Goal: Task Accomplishment & Management: Manage account settings

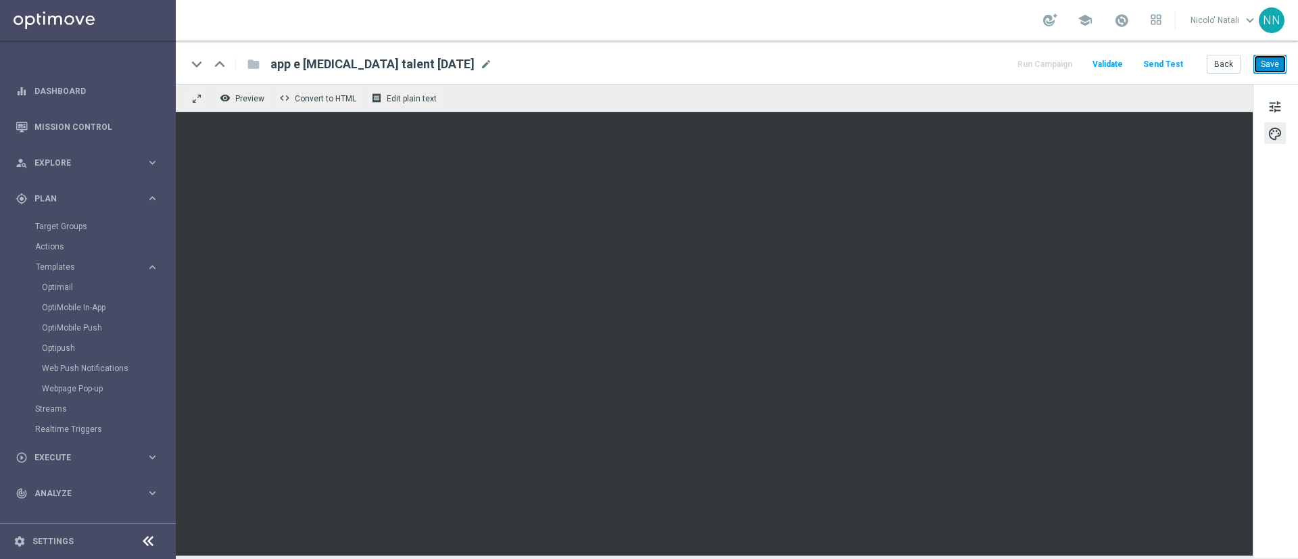
click at [1265, 63] on button "Save" at bounding box center [1269, 64] width 33 height 19
click at [62, 282] on link "Optimail" at bounding box center [91, 287] width 99 height 11
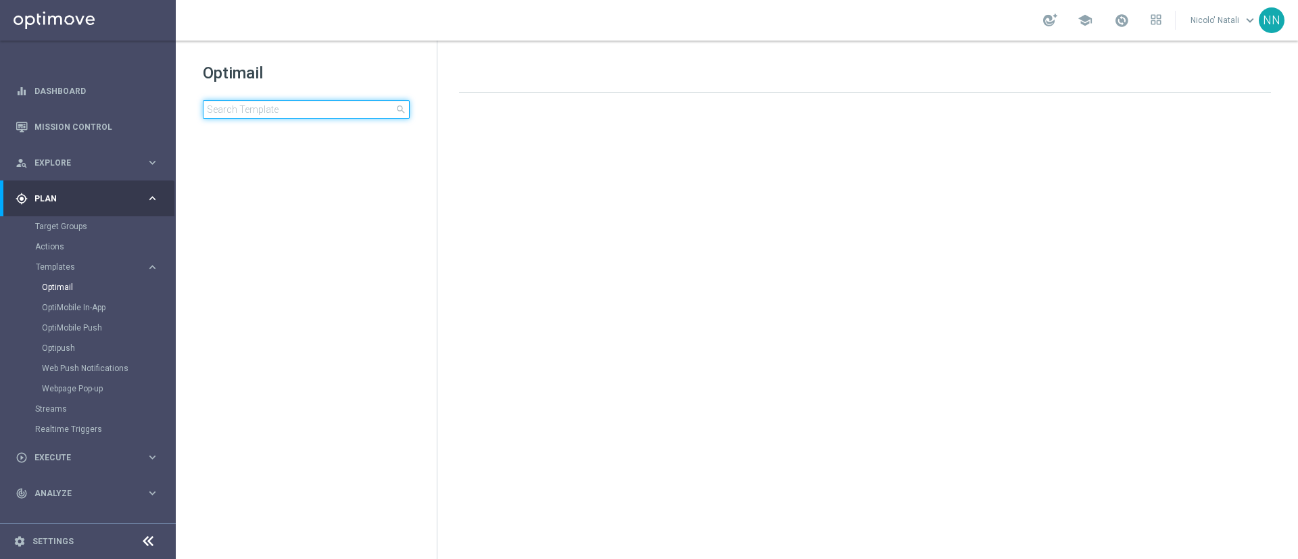
click at [261, 112] on input at bounding box center [306, 109] width 207 height 19
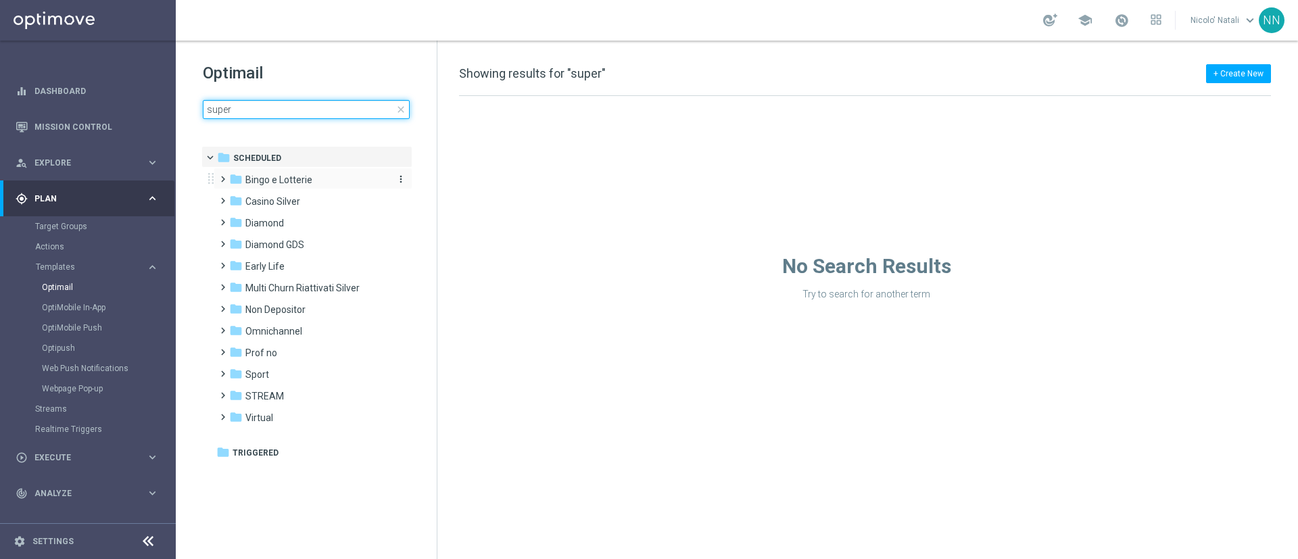
type input "super"
click at [285, 174] on span "Bingo e Lotterie" at bounding box center [278, 180] width 67 height 12
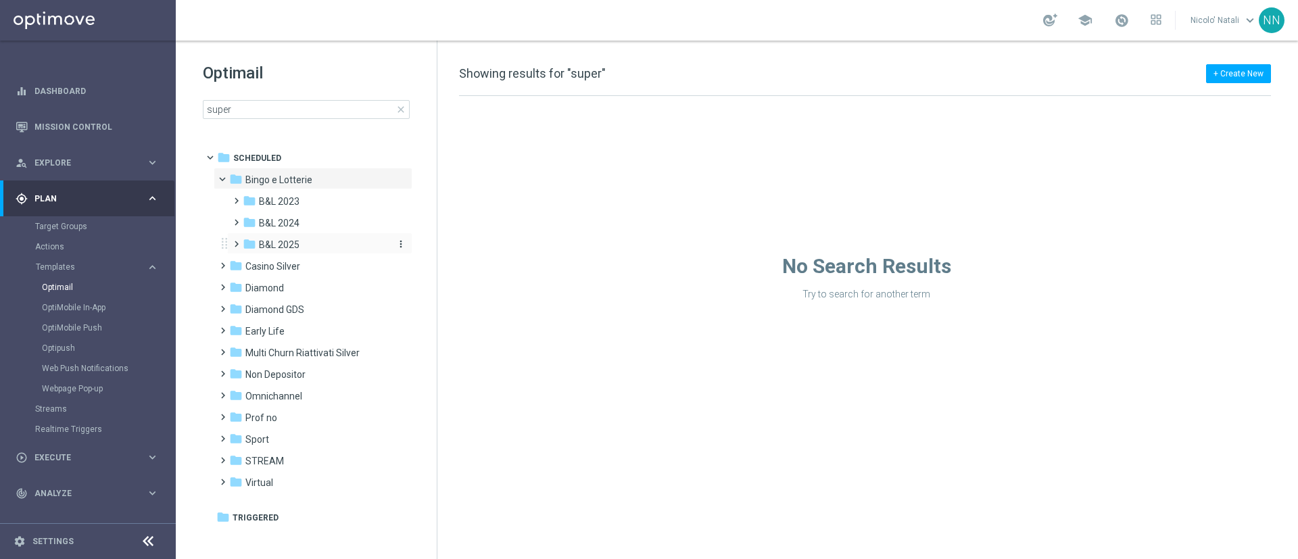
click at [290, 245] on span "B&L 2025" at bounding box center [279, 245] width 41 height 12
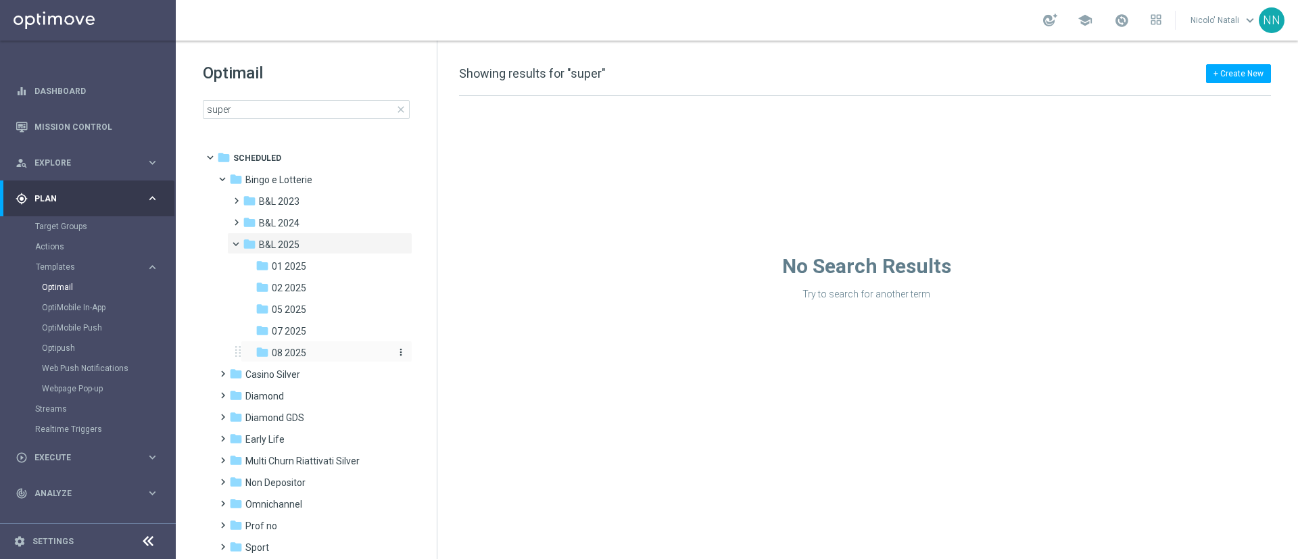
click at [301, 350] on span "08 2025" at bounding box center [289, 353] width 34 height 12
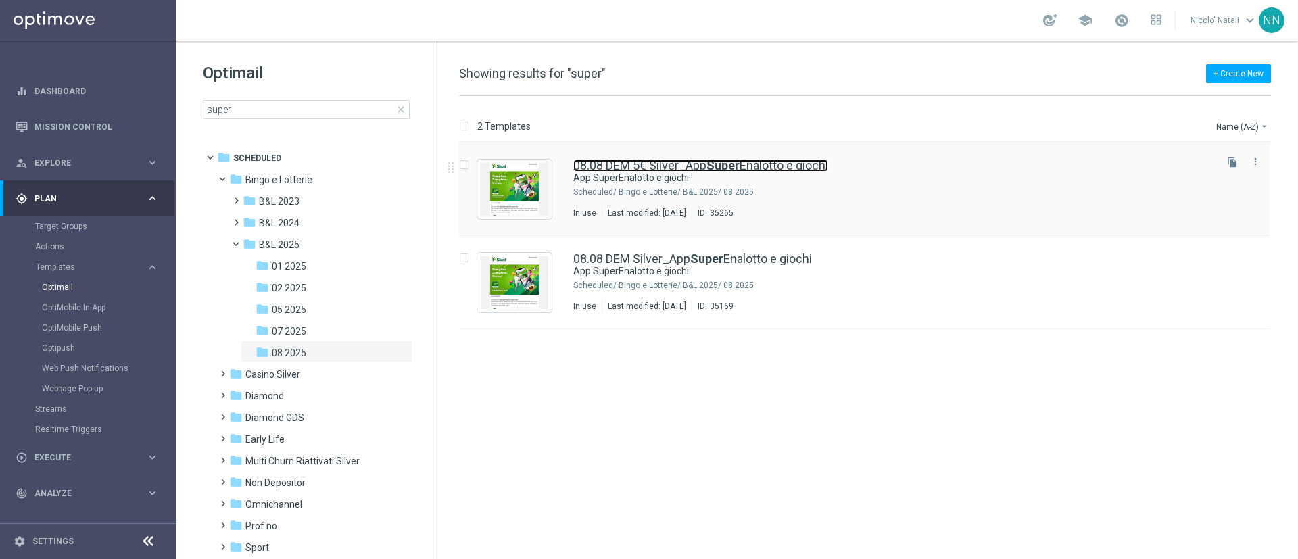
click at [603, 166] on link "08.08 DEM 5€ Silver_App Super Enalotto e giochi" at bounding box center [700, 166] width 255 height 12
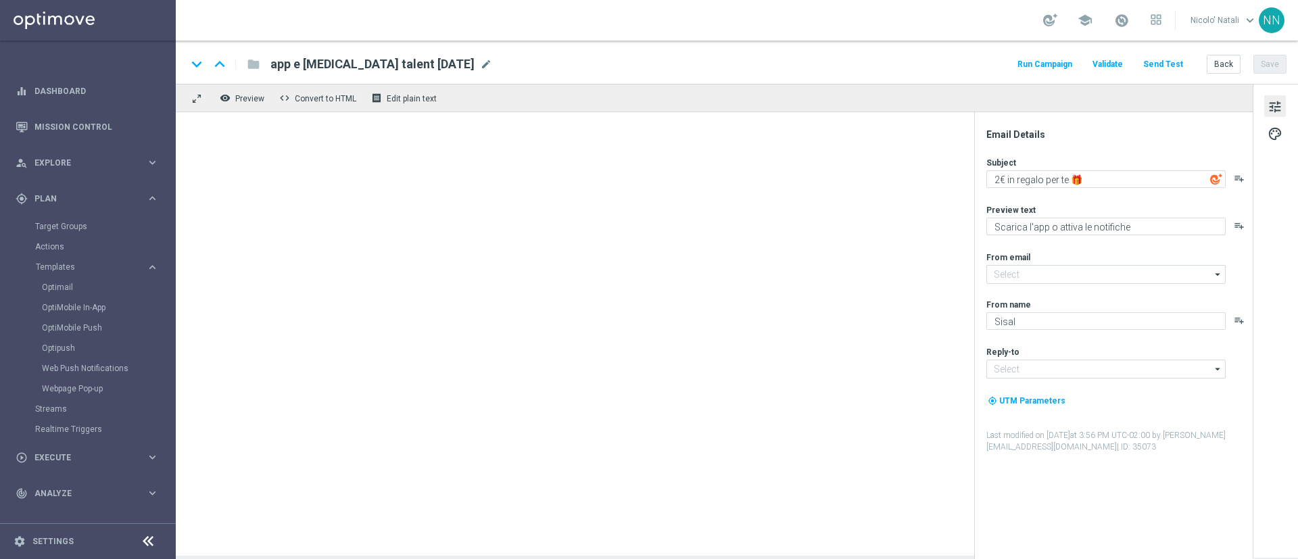
type input "[EMAIL_ADDRESS][DOMAIN_NAME]"
type textarea "App SuperEnalotto e giochi"
type textarea "5€ di bonus per te"
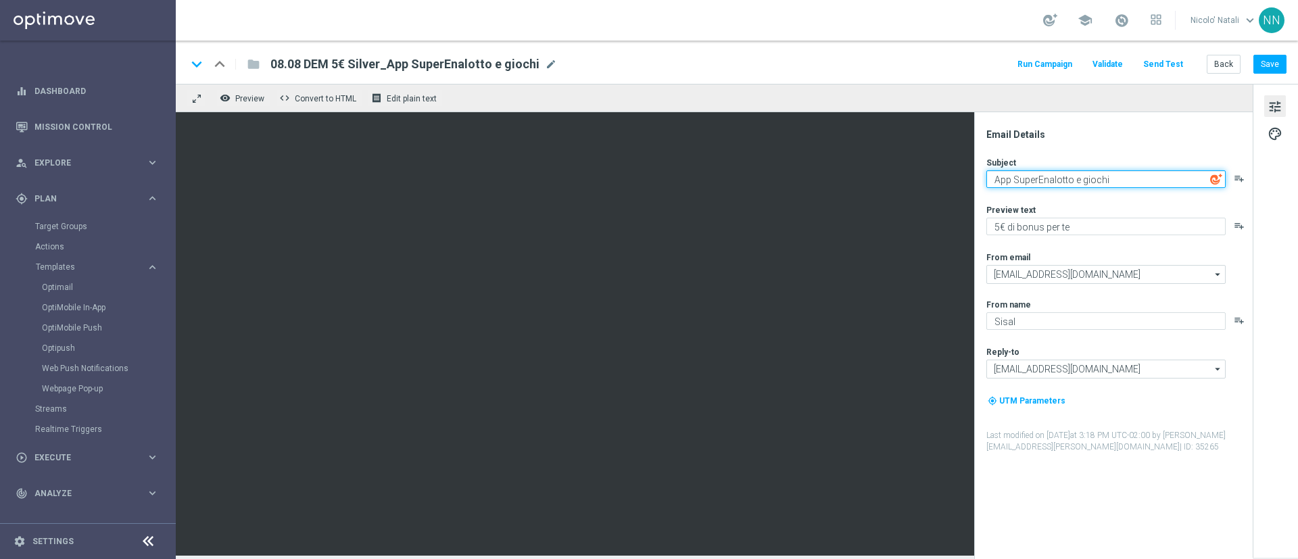
click at [1112, 179] on textarea "App SuperEnalotto e giochi" at bounding box center [1105, 179] width 239 height 18
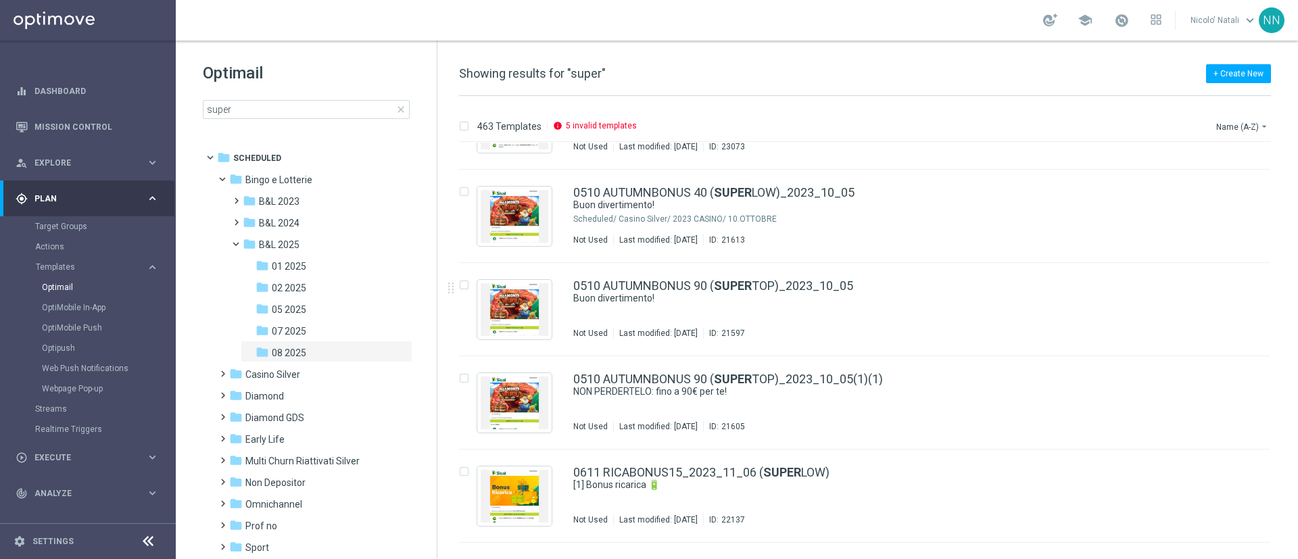
scroll to position [1186, 0]
click at [332, 350] on div "folder 08 2025" at bounding box center [321, 353] width 133 height 16
click at [293, 330] on span "07 2025" at bounding box center [289, 331] width 34 height 12
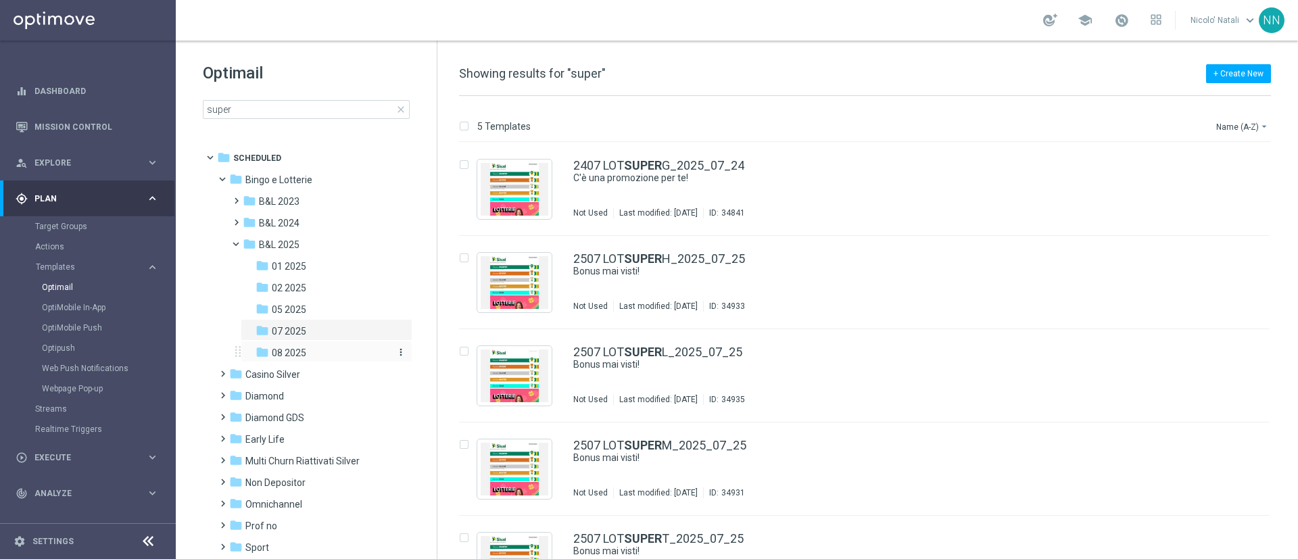
click at [295, 353] on span "08 2025" at bounding box center [289, 353] width 34 height 12
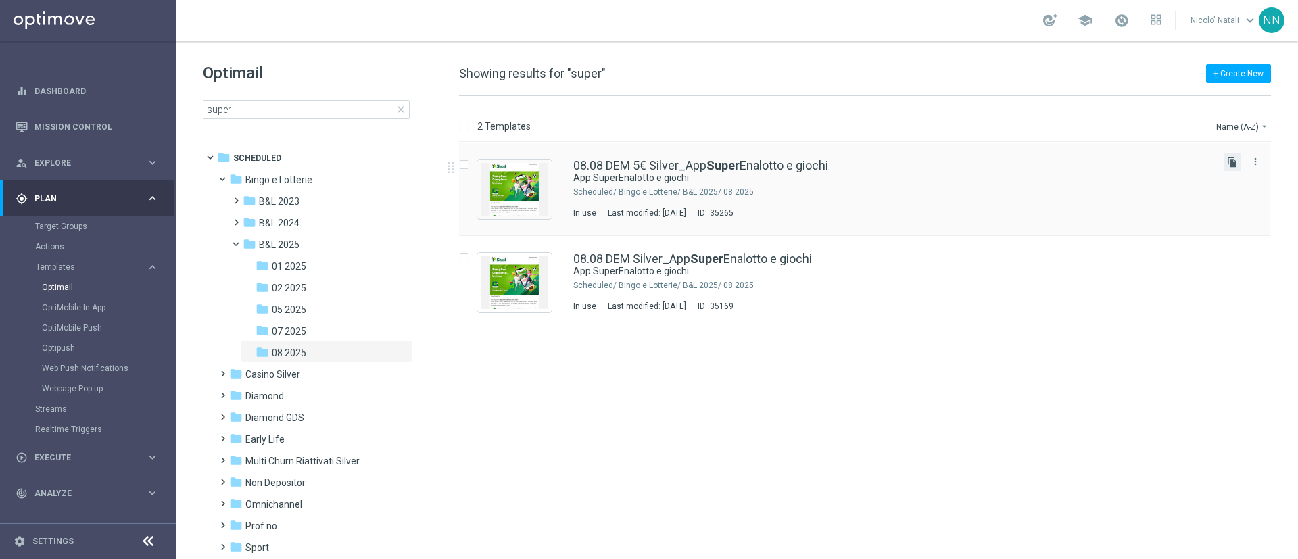
click at [1229, 164] on icon "file_copy" at bounding box center [1232, 162] width 11 height 11
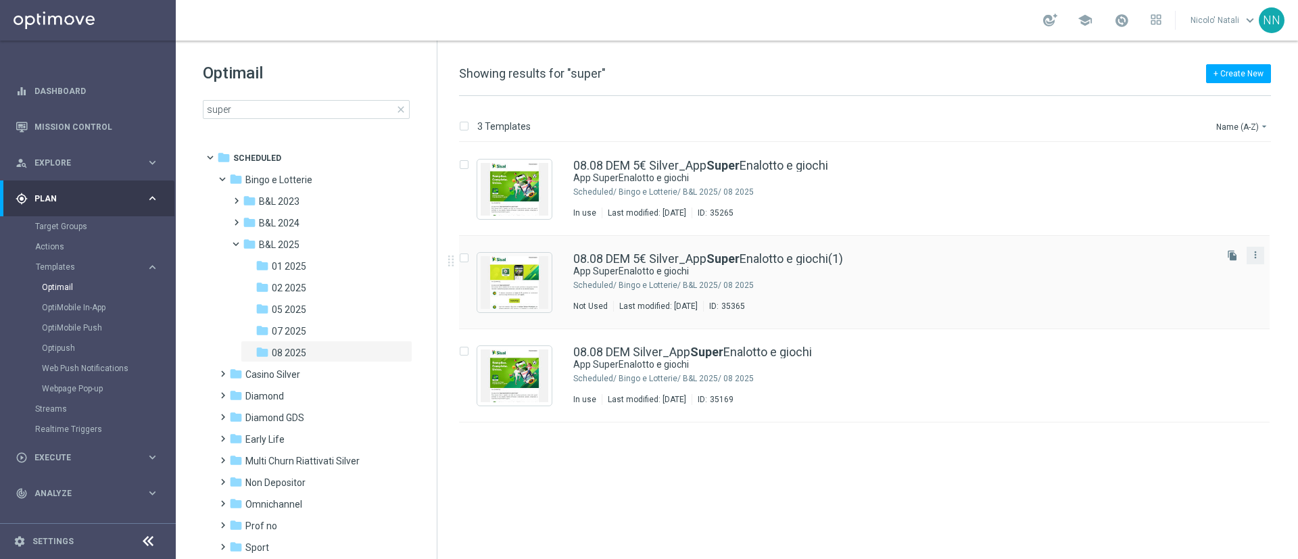
click at [1261, 253] on button "more_vert" at bounding box center [1255, 255] width 14 height 16
click at [1184, 270] on div "Move" at bounding box center [1201, 269] width 82 height 9
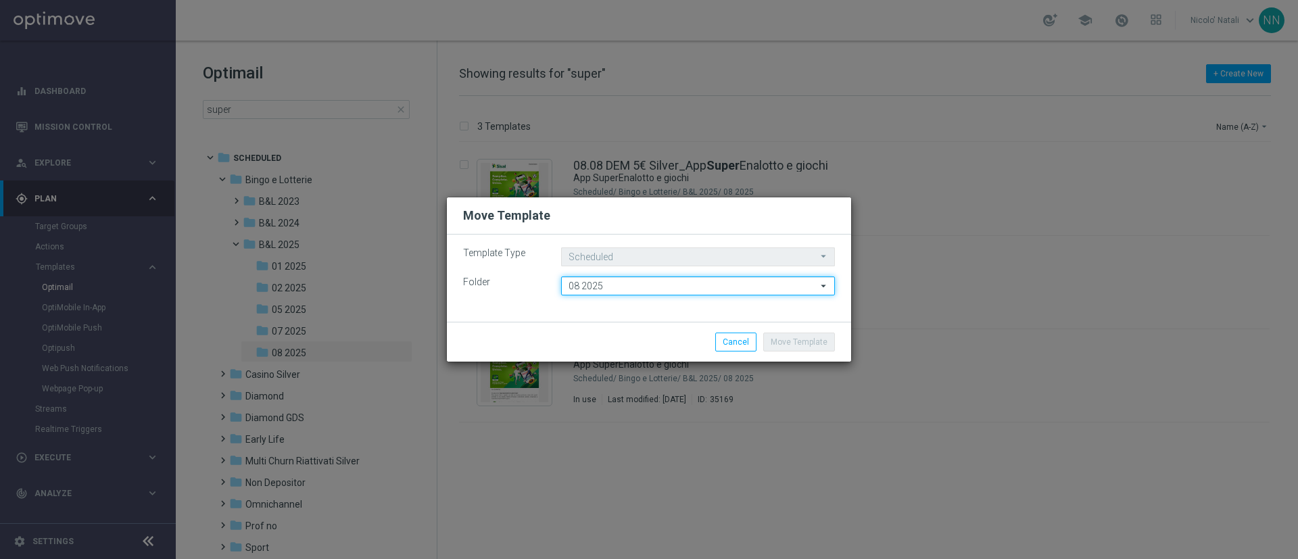
click at [707, 280] on input "08 2025" at bounding box center [698, 285] width 274 height 19
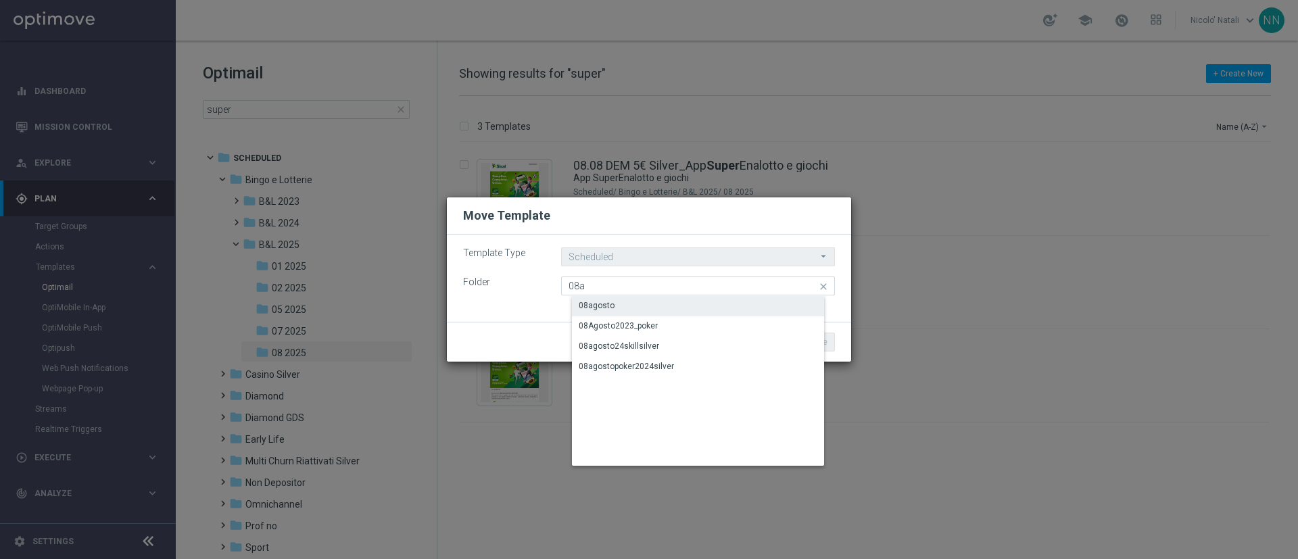
click at [675, 312] on div "08agosto" at bounding box center [709, 305] width 274 height 19
type input "08agosto"
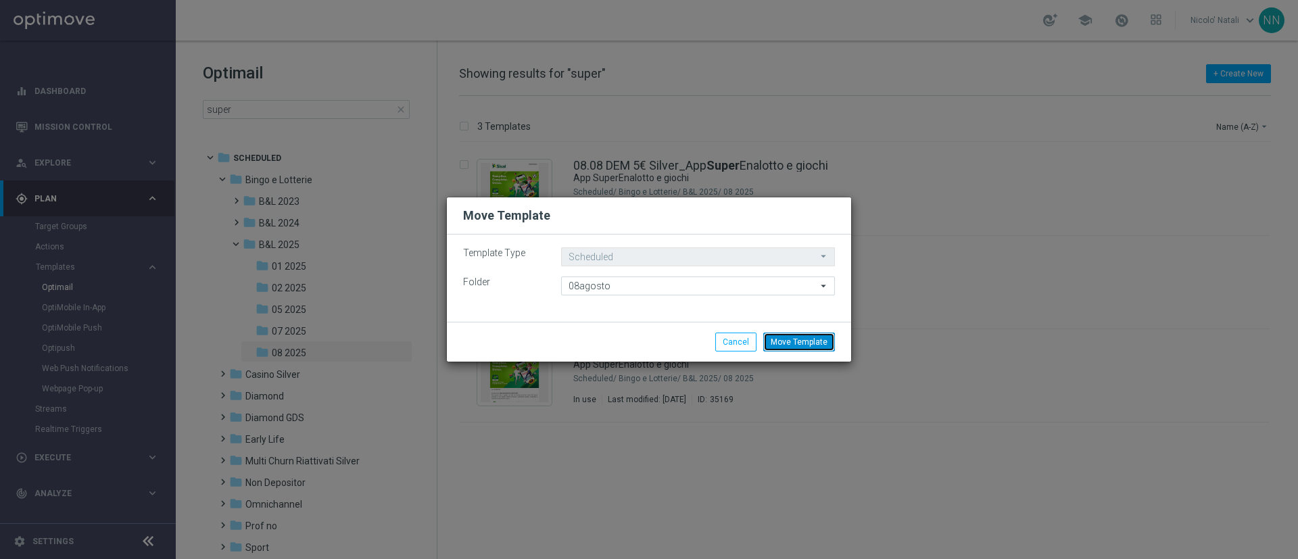
click at [806, 347] on button "Move Template" at bounding box center [799, 342] width 72 height 19
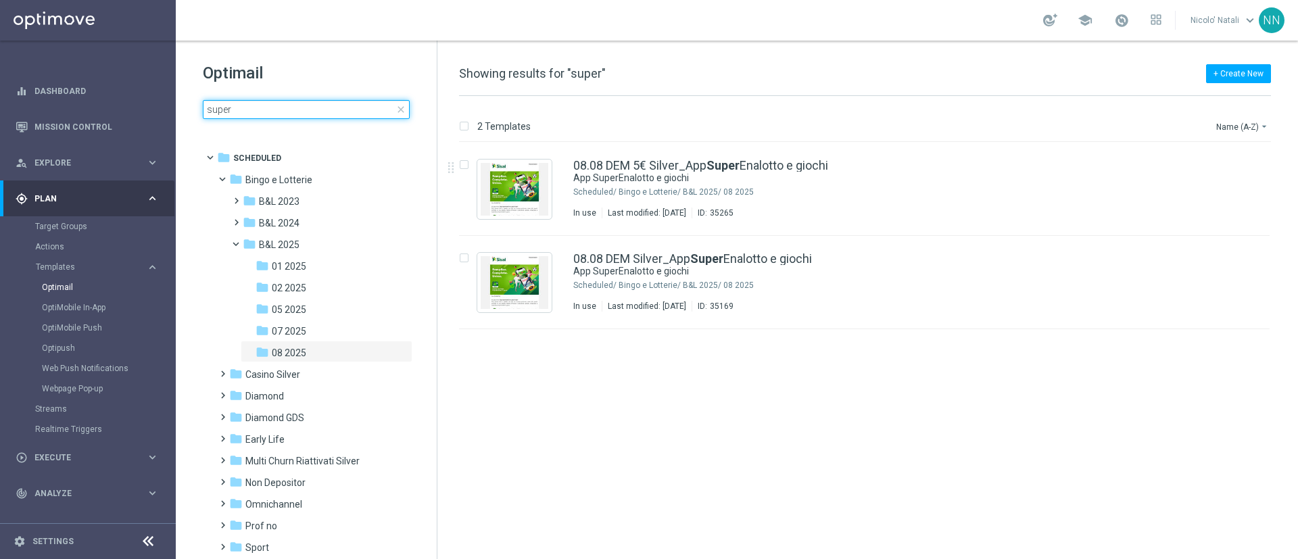
click at [341, 109] on input "super" at bounding box center [306, 109] width 207 height 19
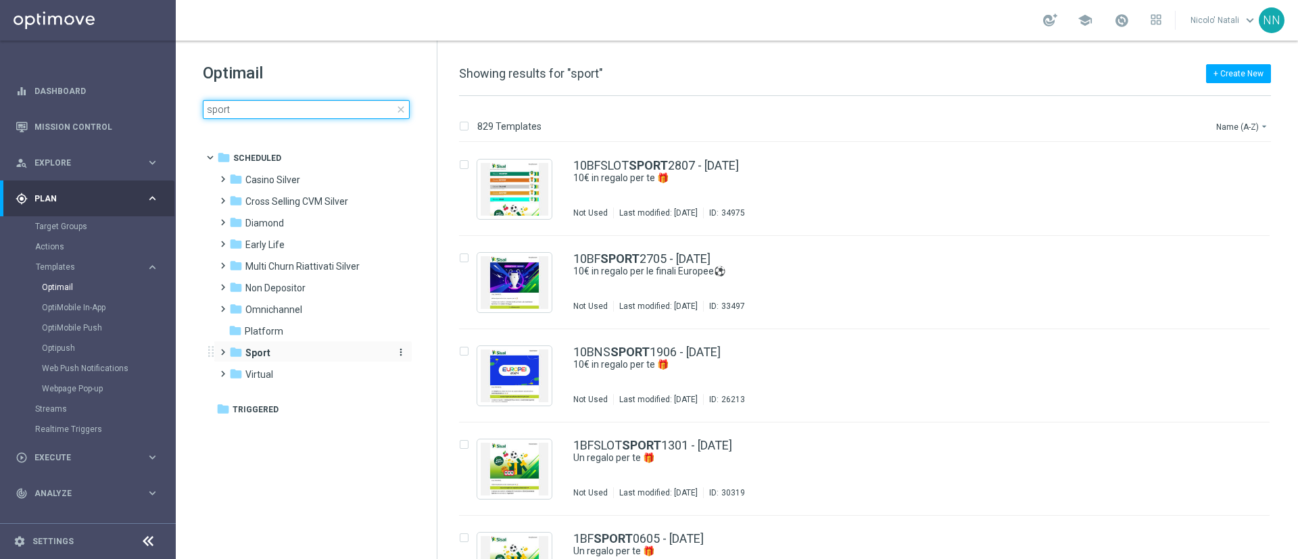
type input "sport"
click at [284, 348] on div "folder Sport" at bounding box center [306, 353] width 155 height 16
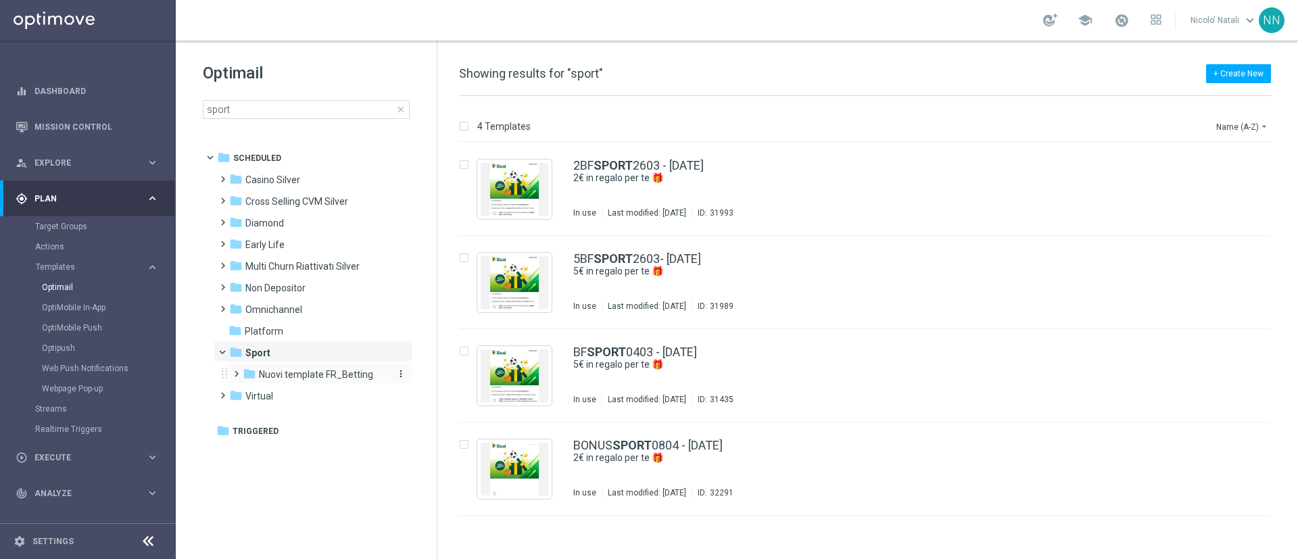
click at [285, 370] on span "Nuovi template FR_Betting" at bounding box center [316, 374] width 114 height 12
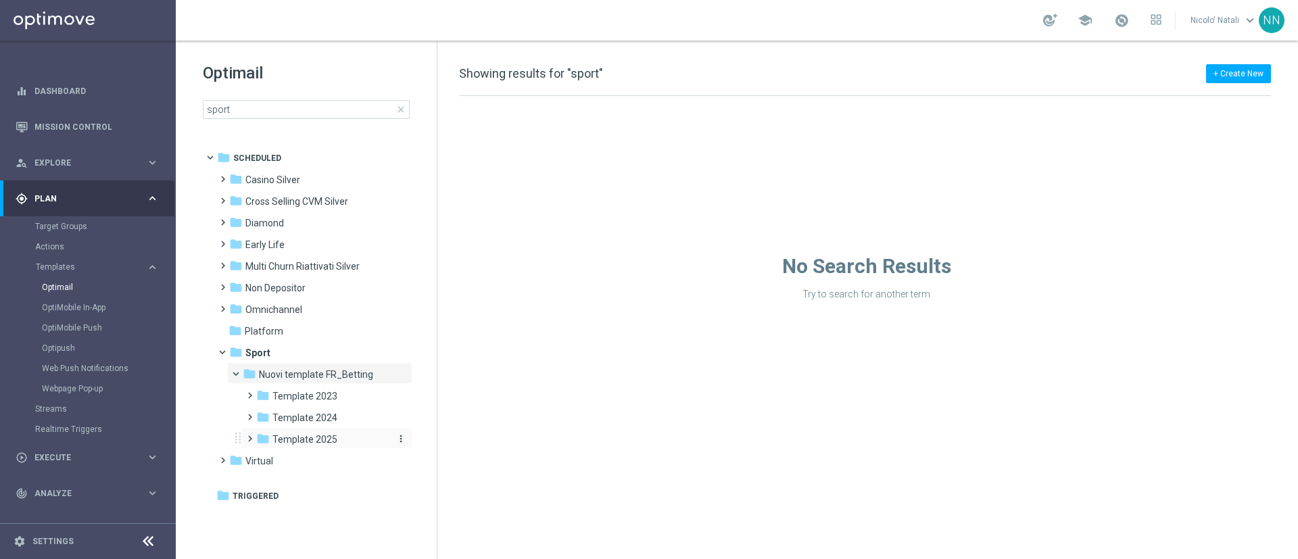
click at [308, 434] on span "Template 2025" at bounding box center [304, 439] width 65 height 12
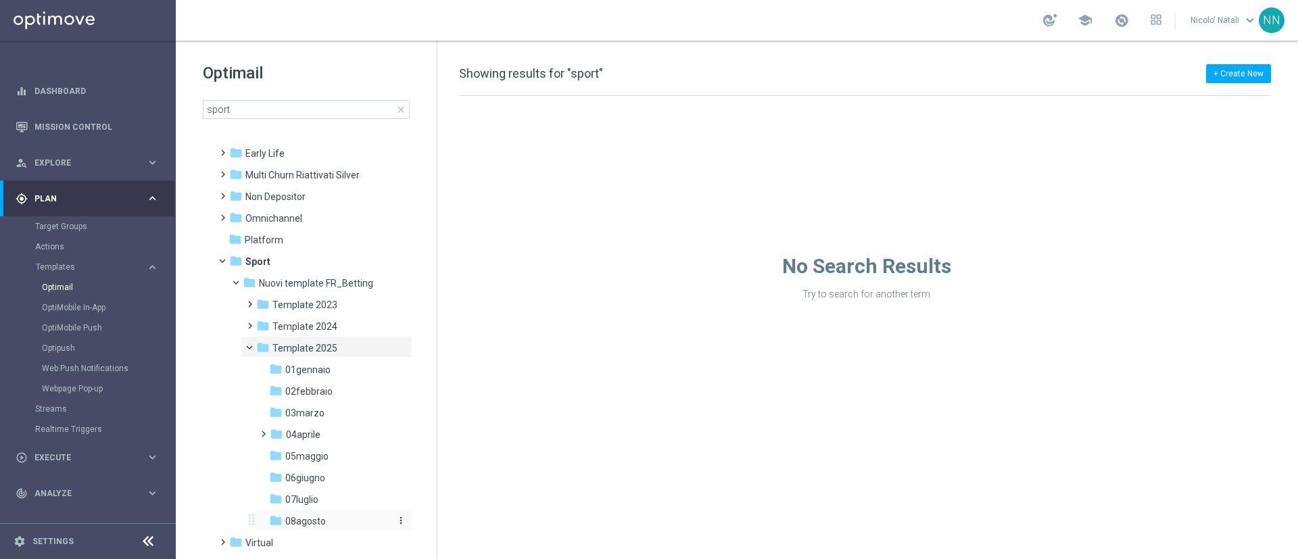
click at [314, 522] on span "08agosto" at bounding box center [305, 521] width 41 height 12
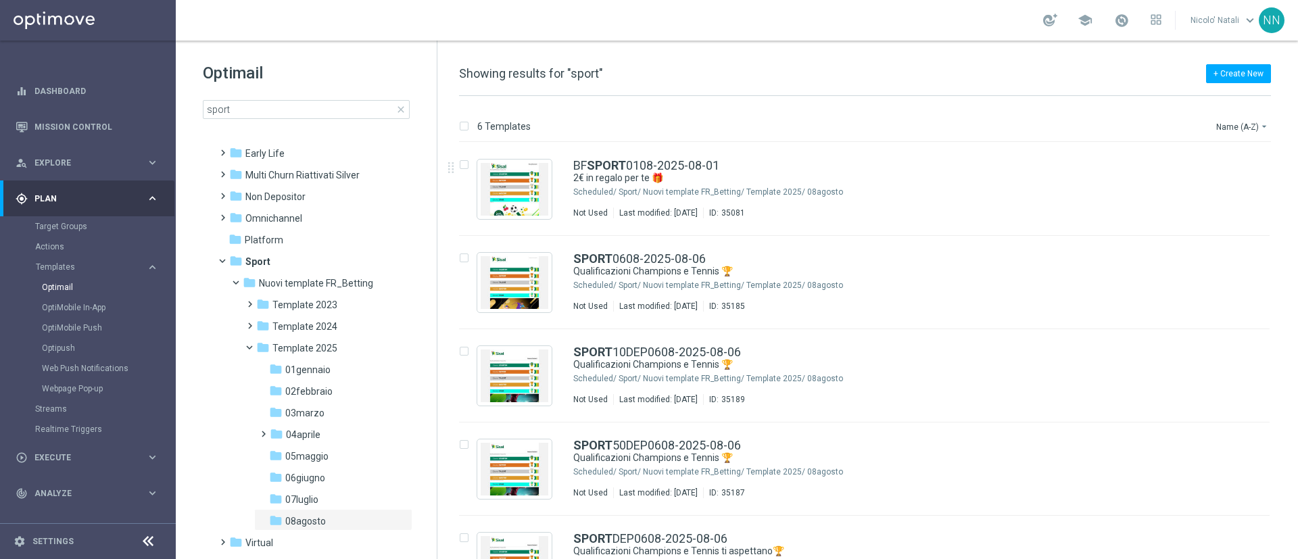
click at [404, 108] on span "close" at bounding box center [400, 109] width 11 height 11
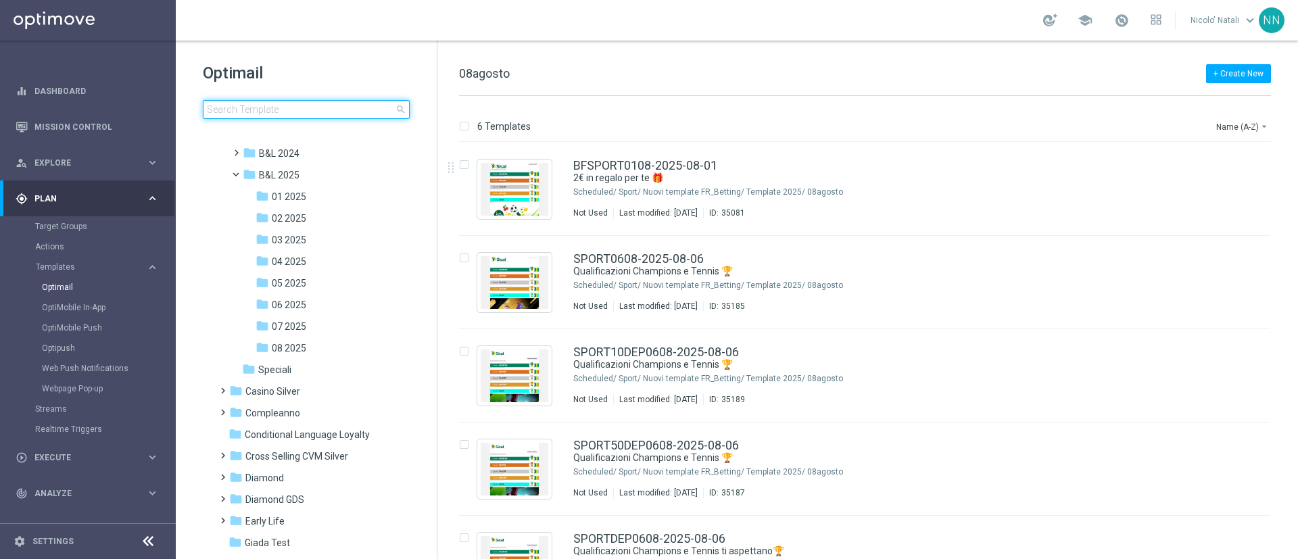
click at [347, 107] on input at bounding box center [306, 109] width 207 height 19
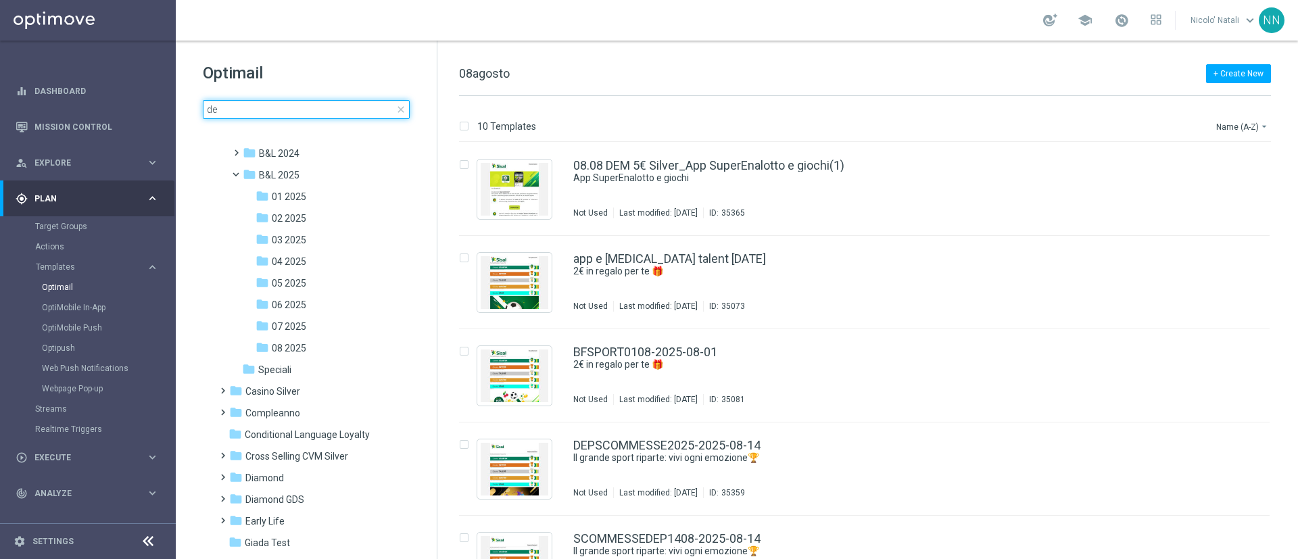
type input "d"
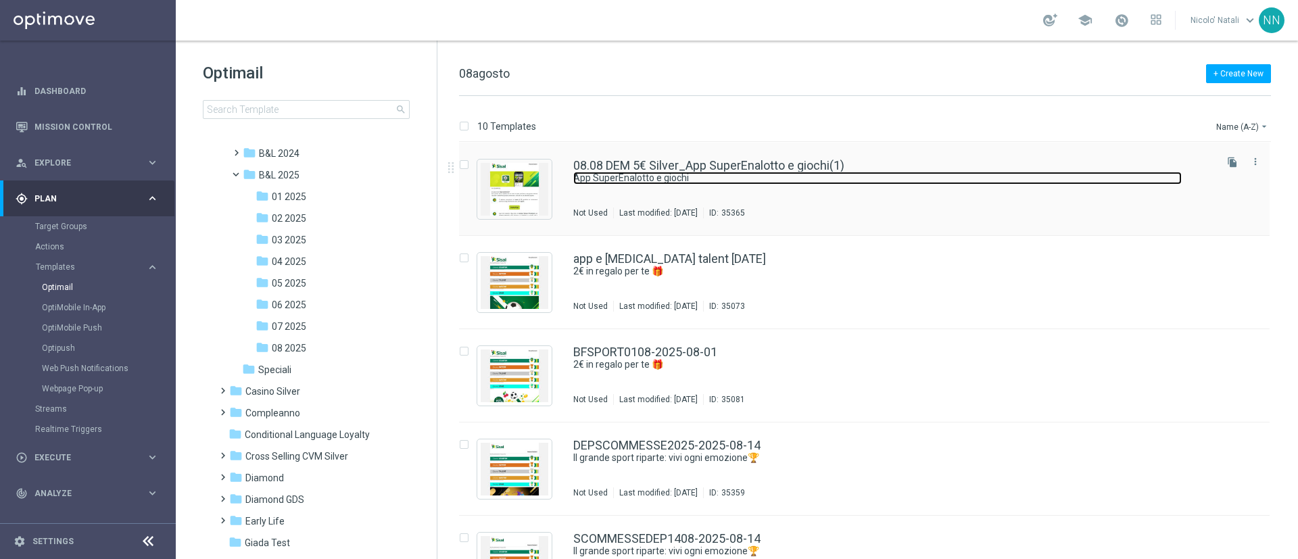
click at [614, 176] on link "App SuperEnalotto e giochi" at bounding box center [877, 178] width 608 height 13
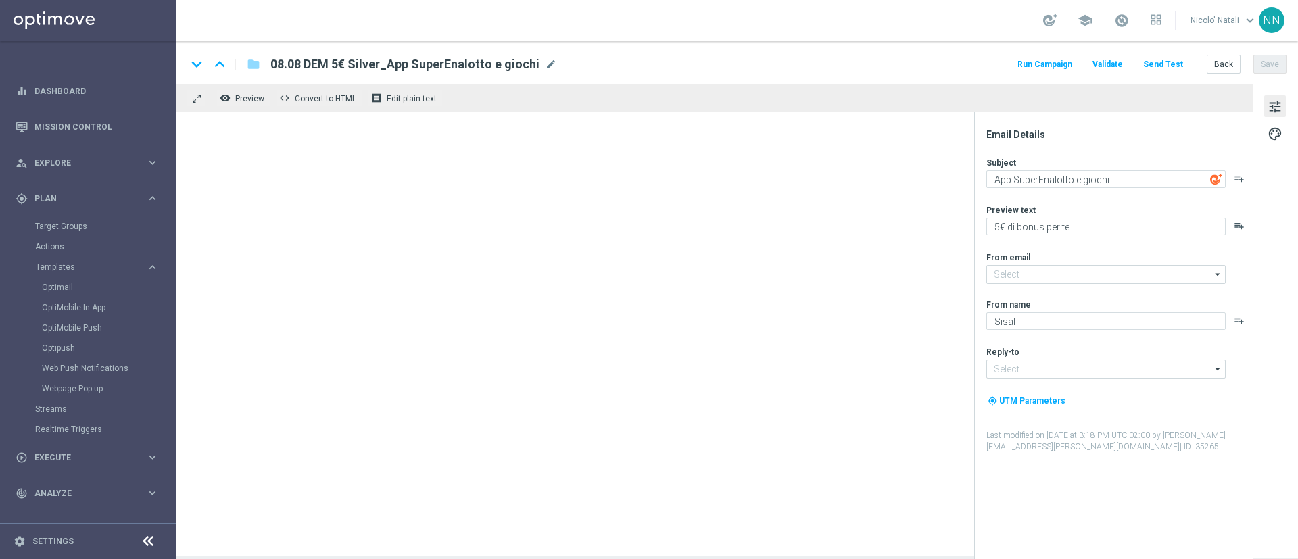
type input "[EMAIL_ADDRESS][DOMAIN_NAME]"
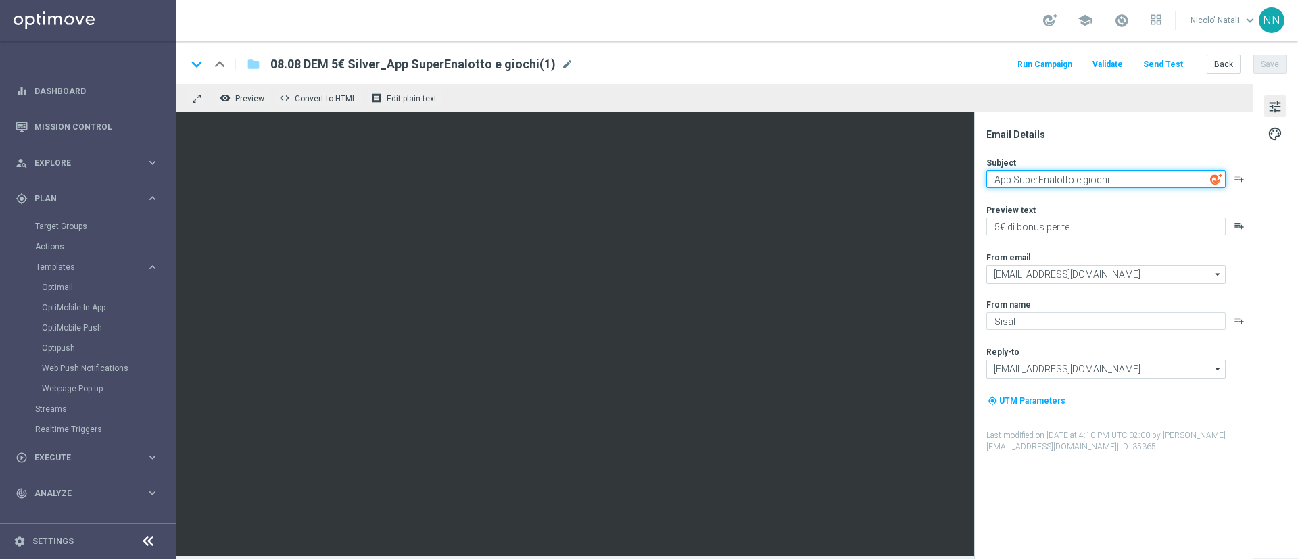
drag, startPoint x: 1128, startPoint y: 178, endPoint x: 1017, endPoint y: 179, distance: 111.5
click at [1017, 179] on textarea "App SuperEnalotto e giochi" at bounding box center [1105, 179] width 239 height 18
type textarea "App Scommesse"
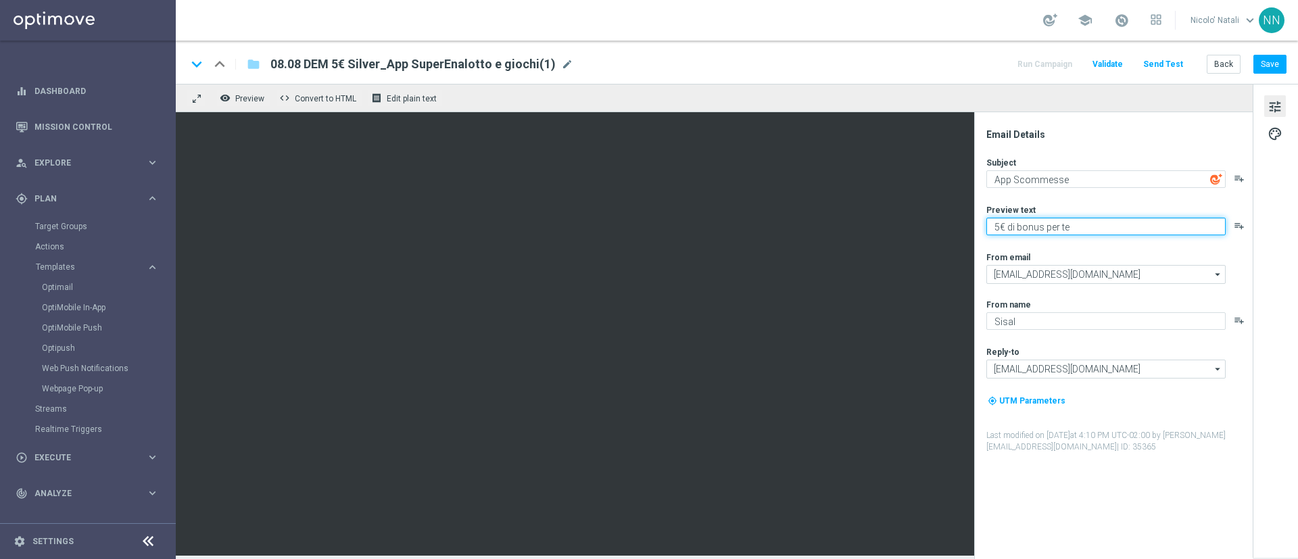
click at [1000, 220] on textarea "5€ di bonus per te" at bounding box center [1105, 227] width 239 height 18
type textarea "2€ di bonus per te"
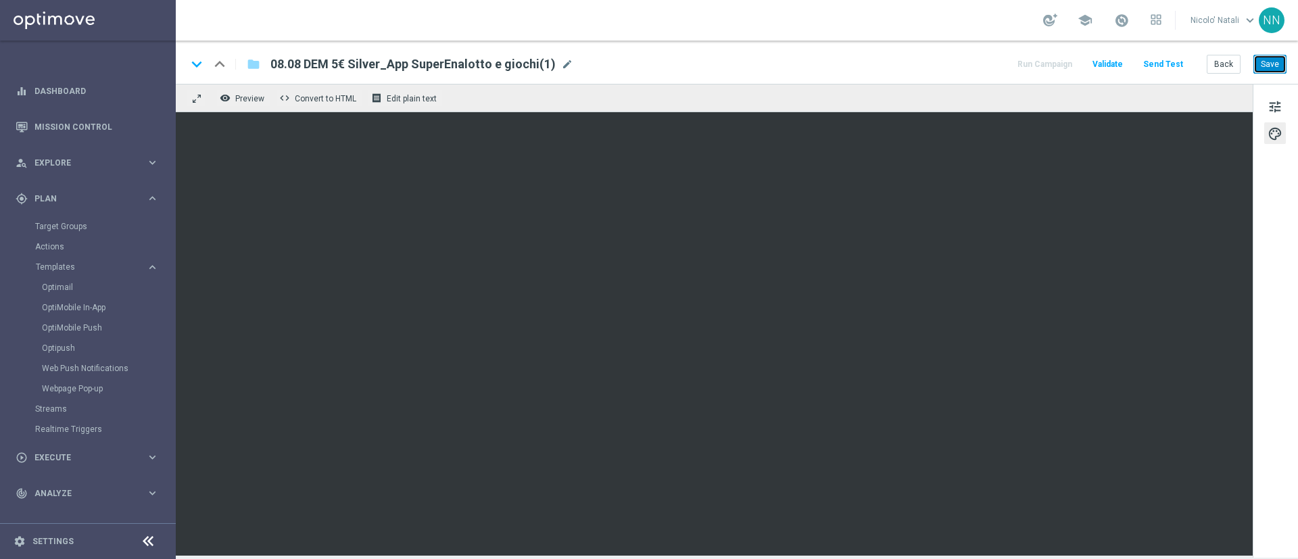
click at [1267, 57] on button "Save" at bounding box center [1269, 64] width 33 height 19
click at [562, 59] on span "mode_edit" at bounding box center [567, 64] width 12 height 12
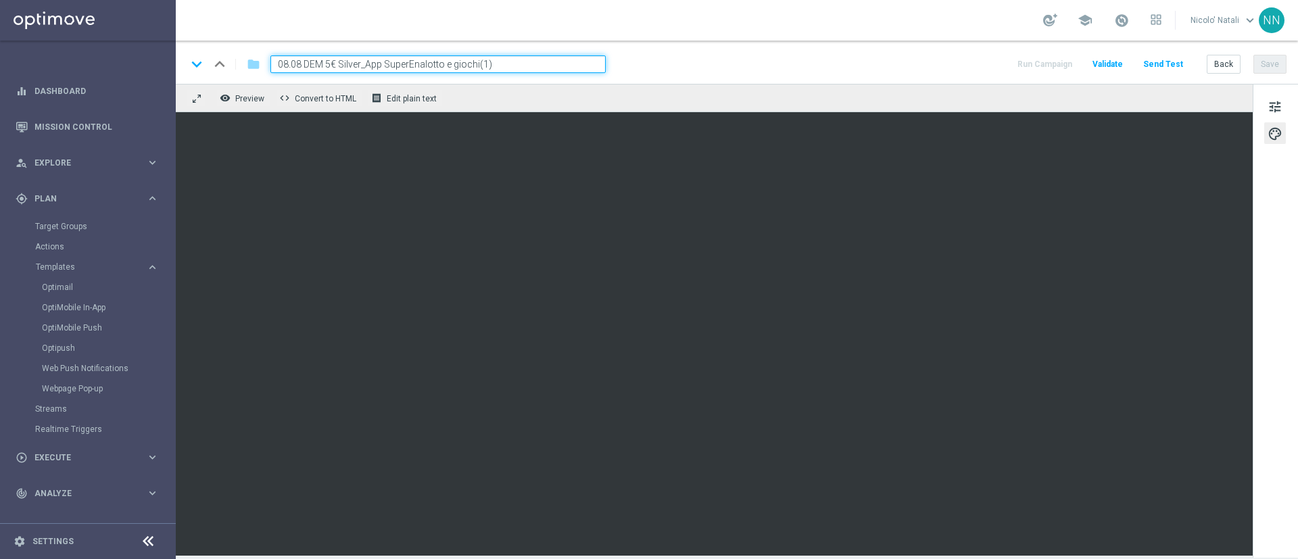
click at [562, 59] on input "08.08 DEM 5€ Silver_App SuperEnalotto e giochi(1)" at bounding box center [437, 64] width 335 height 18
click at [289, 62] on input "08.08 DEM 5€ Silver_App SuperEnalotto e giochi(1)" at bounding box center [437, 64] width 335 height 18
click at [334, 59] on input "12.08 DEM 5€ Silver_App SuperEnalotto e giochi(1)" at bounding box center [437, 64] width 335 height 18
drag, startPoint x: 493, startPoint y: 64, endPoint x: 389, endPoint y: 57, distance: 104.3
click at [389, 57] on input "12.08 DEM 52 Silver_App SuperEnalotto e giochi(1)" at bounding box center [437, 64] width 335 height 18
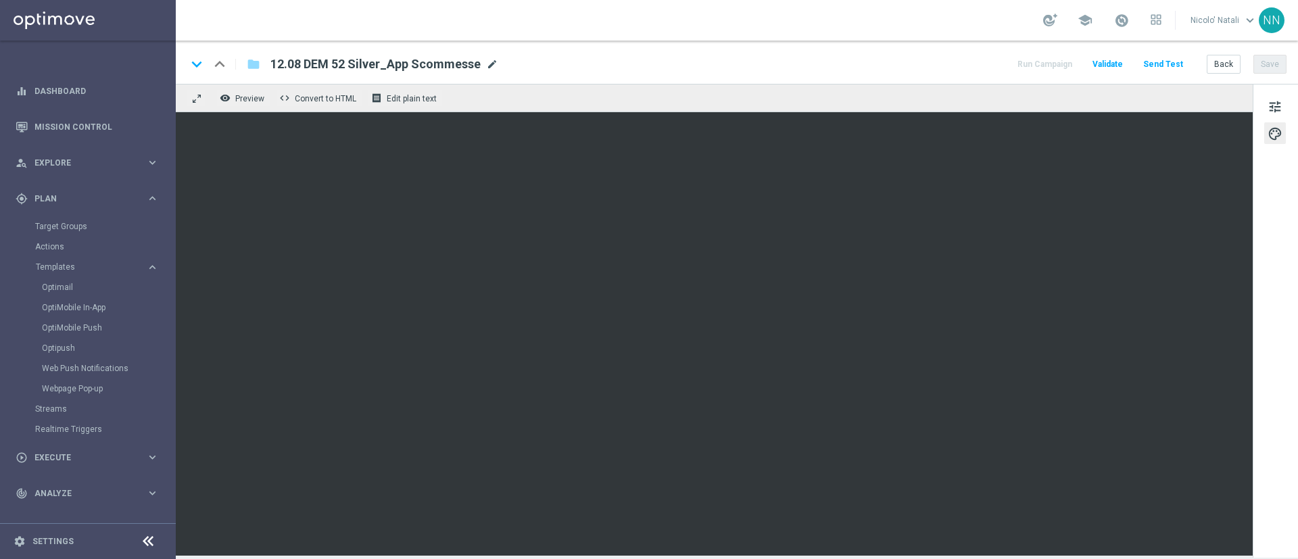
click at [488, 62] on span "mode_edit" at bounding box center [492, 64] width 12 height 12
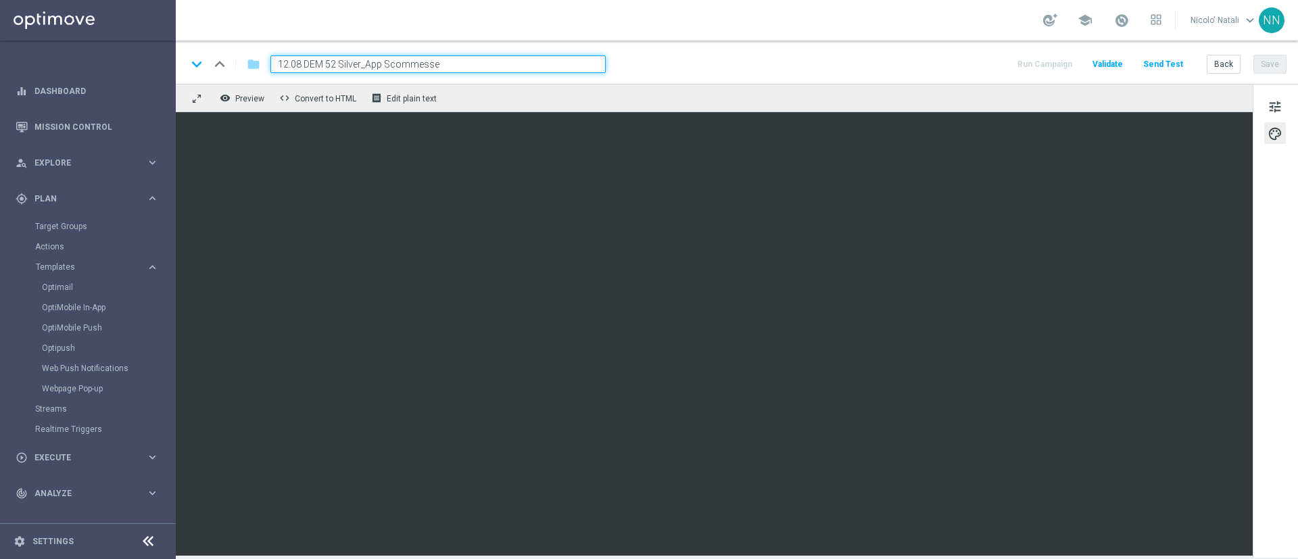
click at [337, 61] on input "12.08 DEM 52 Silver_App Scommesse" at bounding box center [437, 64] width 335 height 18
type input "12.08 Silver_App Scommesse"
click at [570, 68] on input "12.08 Silver_App Scommesse" at bounding box center [437, 64] width 335 height 18
drag, startPoint x: 431, startPoint y: 68, endPoint x: 244, endPoint y: 73, distance: 187.3
click at [244, 73] on div "keyboard_arrow_down keyboard_arrow_up folder 12.08 Silver_App Scommesse" at bounding box center [396, 64] width 419 height 18
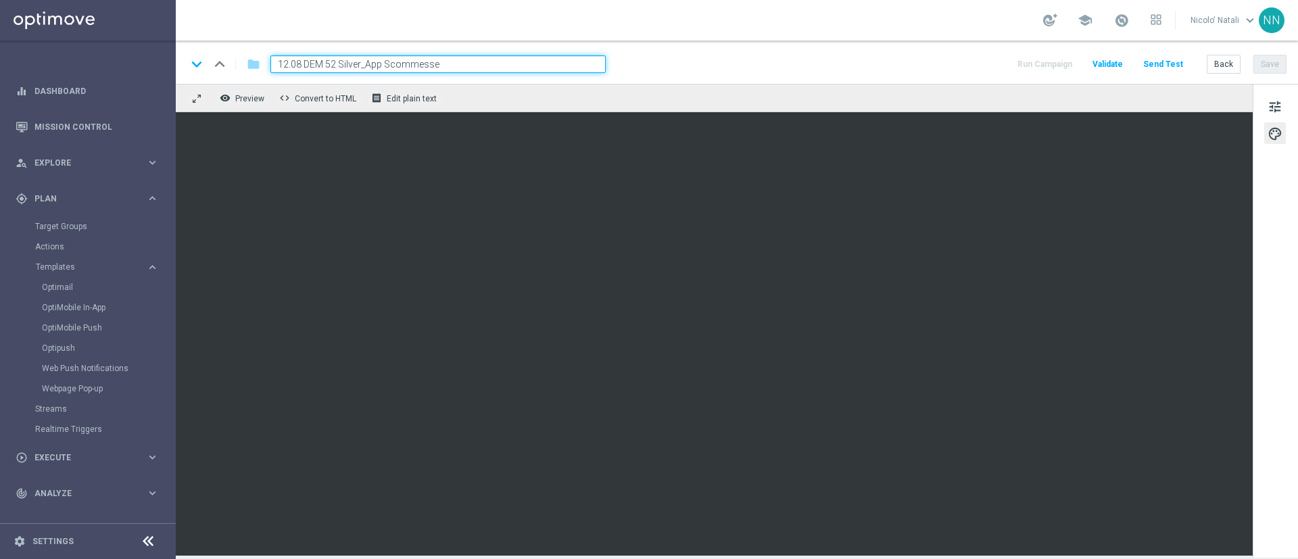
click at [585, 90] on div "remove_red_eye Preview code Convert to HTML receipt Edit plain text" at bounding box center [714, 98] width 1077 height 28
click at [365, 62] on input "12.08 DEM 52 Silver_App Scommesse" at bounding box center [437, 64] width 335 height 18
type input "12.08 DEM 52 SilverApp Scommesse"
click at [481, 64] on input "12.08 DEM 52 SilverApp Scommesse" at bounding box center [437, 64] width 335 height 18
drag, startPoint x: 481, startPoint y: 64, endPoint x: 262, endPoint y: 60, distance: 219.7
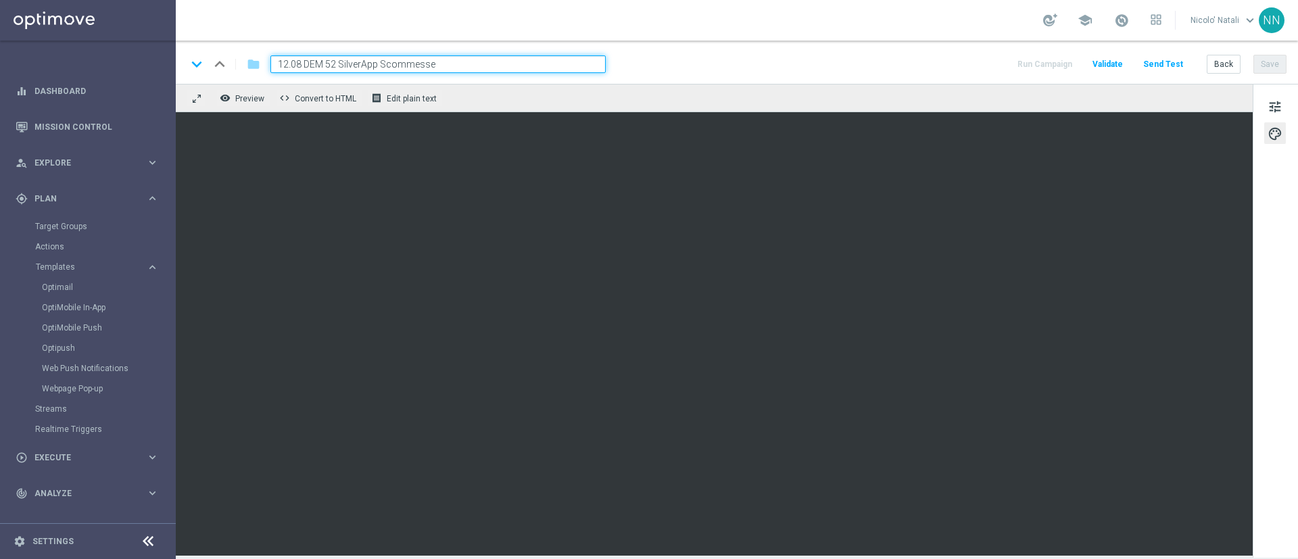
click at [262, 60] on div "12.08 DEM 52 SilverApp Scommesse" at bounding box center [433, 64] width 346 height 18
type input "dem talent app"
click at [251, 65] on icon "folder" at bounding box center [254, 64] width 14 height 16
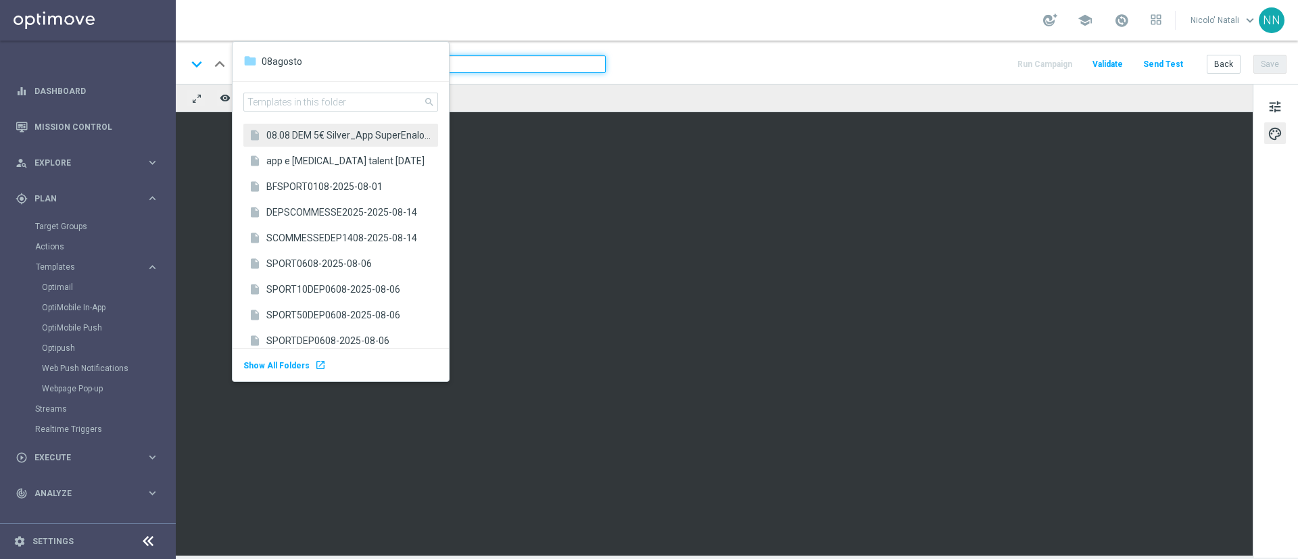
click at [281, 139] on span "08.08 DEM 5€ Silver_App SuperEnalotto e giochi(1)" at bounding box center [348, 134] width 165 height 13
click at [287, 135] on span "08.08 DEM 5€ Silver_App SuperEnalotto e giochi(1)" at bounding box center [348, 134] width 165 height 13
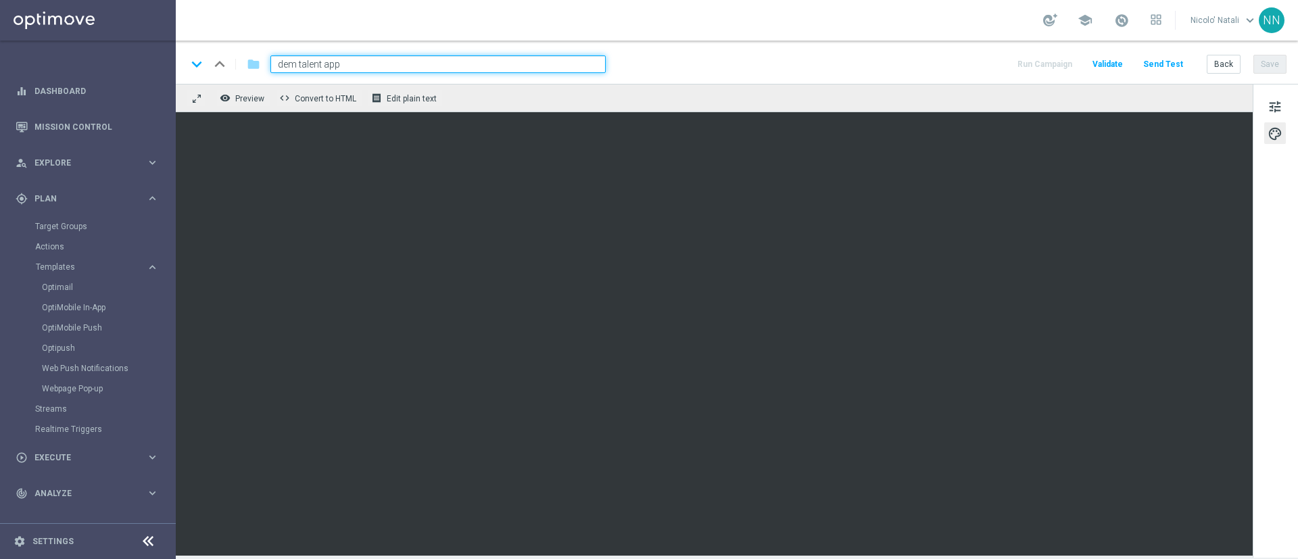
click at [340, 68] on input "dem talent app" at bounding box center [437, 64] width 335 height 18
type input "lloopo"
click at [340, 68] on input "lloopo" at bounding box center [437, 64] width 335 height 18
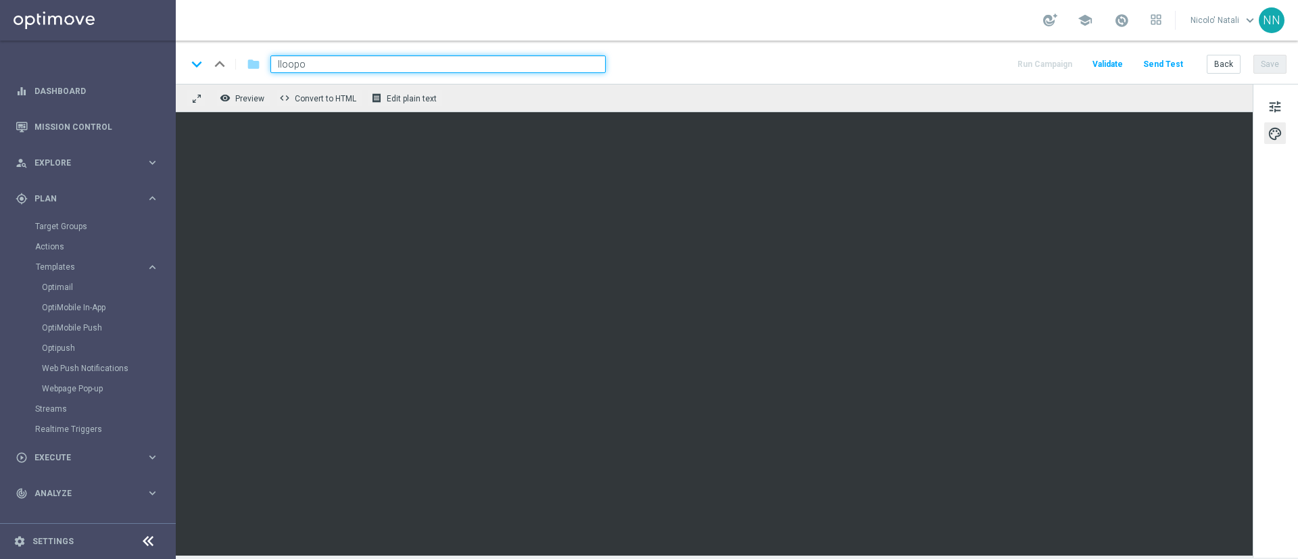
click at [340, 68] on input "lloopo" at bounding box center [437, 64] width 335 height 18
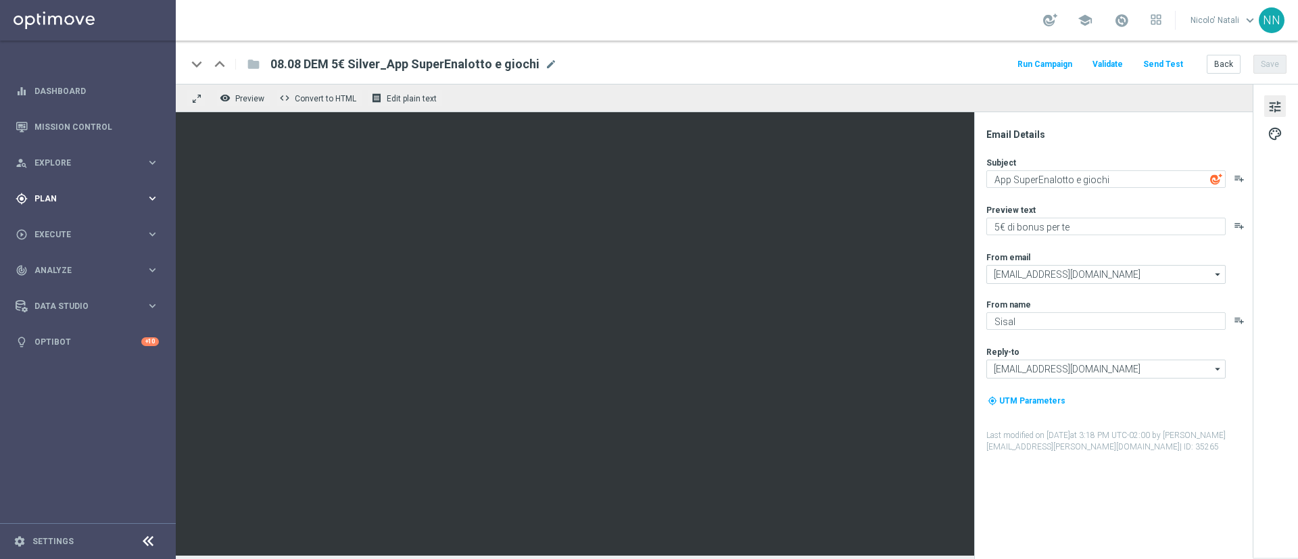
click at [61, 200] on span "Plan" at bounding box center [90, 199] width 112 height 8
click at [62, 265] on span "Templates" at bounding box center [84, 267] width 97 height 8
click at [62, 289] on link "Optimail" at bounding box center [91, 287] width 99 height 11
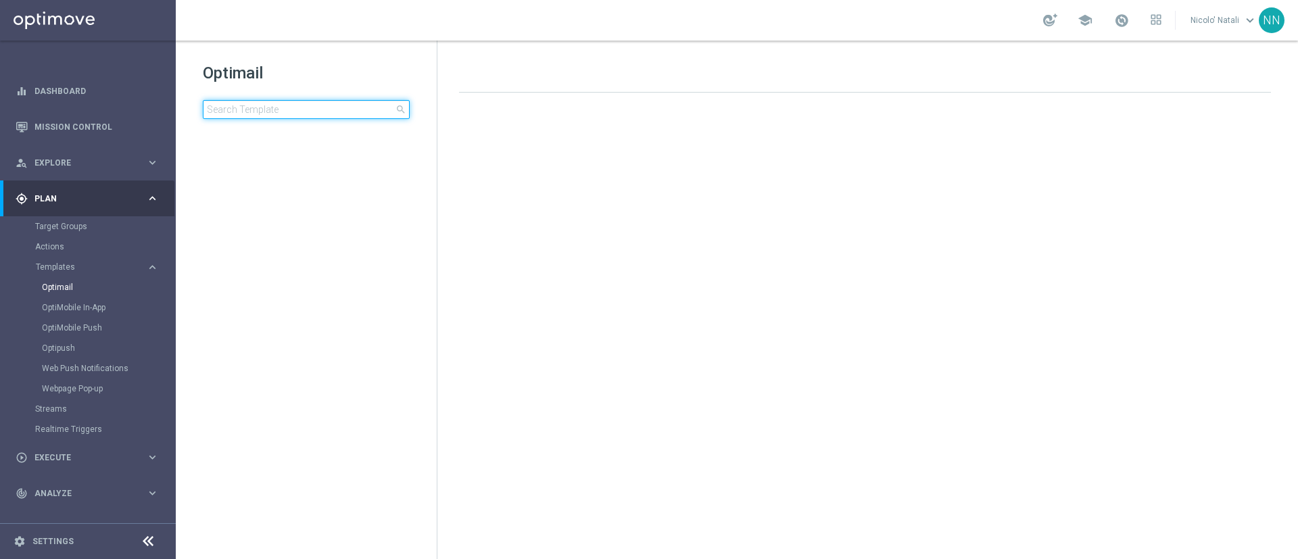
click at [301, 110] on input at bounding box center [306, 109] width 207 height 19
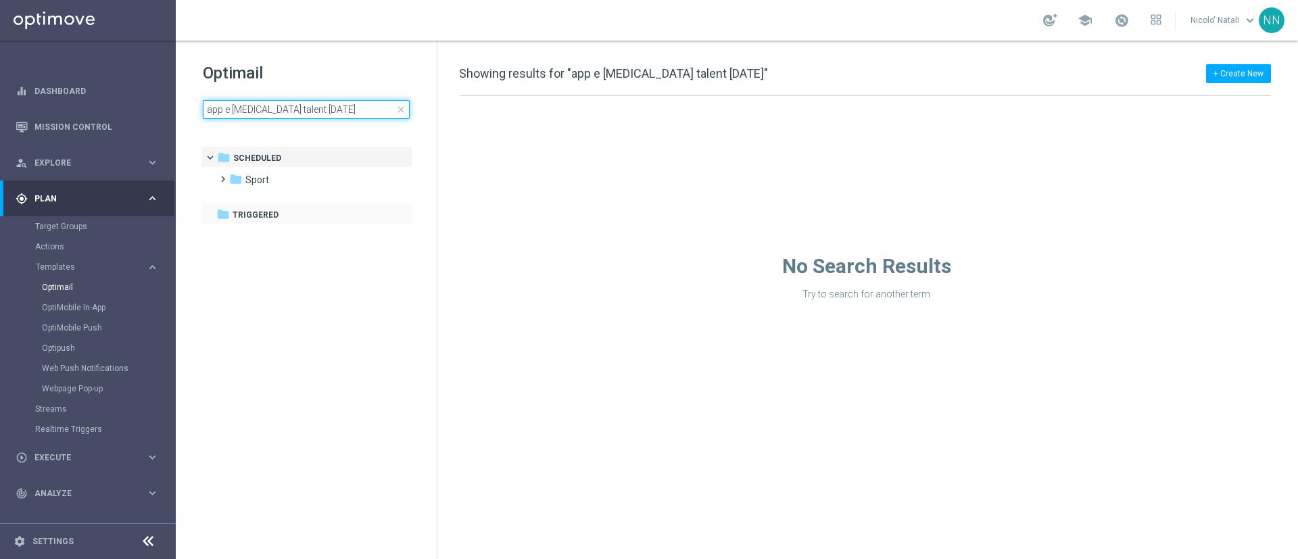
type input "app e [MEDICAL_DATA] talent [DATE]"
click at [288, 206] on div "folder Triggered more_vert" at bounding box center [306, 214] width 211 height 22
click at [281, 182] on div "folder Sport" at bounding box center [306, 180] width 155 height 16
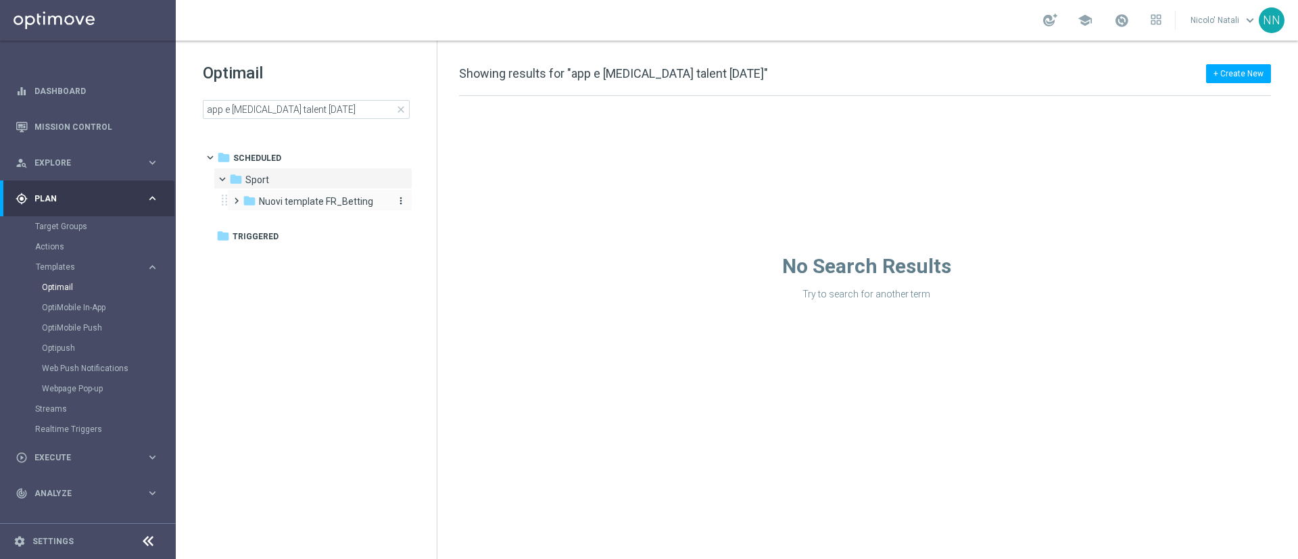
click at [291, 198] on span "Nuovi template FR_Betting" at bounding box center [316, 201] width 114 height 12
click at [295, 218] on span "Template 2025" at bounding box center [304, 223] width 65 height 12
click at [299, 242] on span "08agosto" at bounding box center [305, 245] width 41 height 12
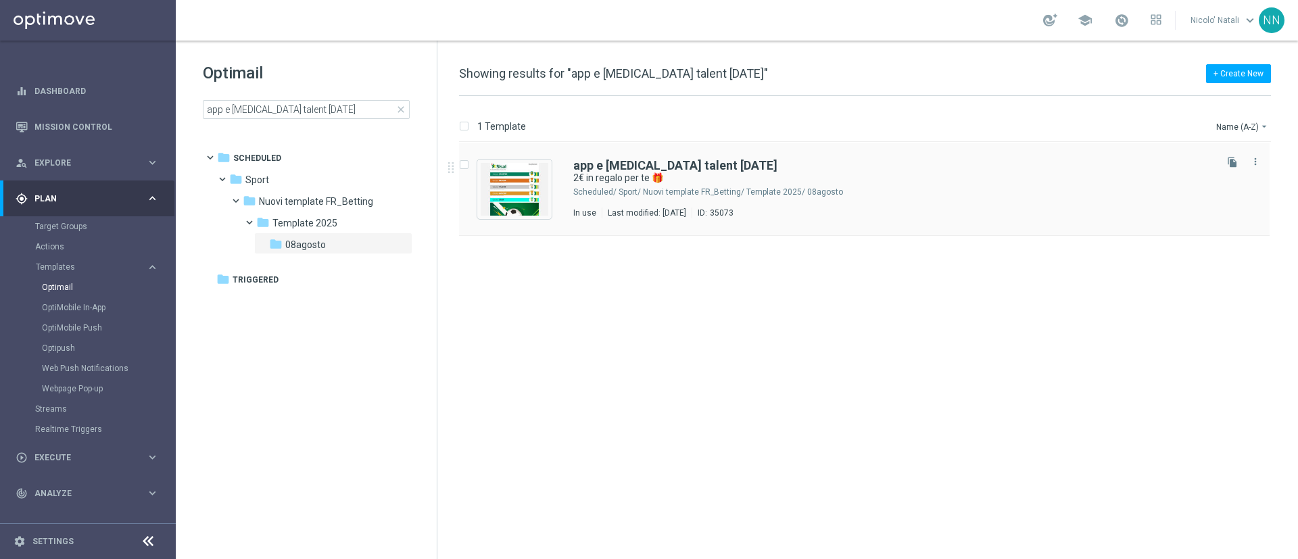
click at [629, 214] on div "Last modified: [DATE]" at bounding box center [646, 212] width 89 height 11
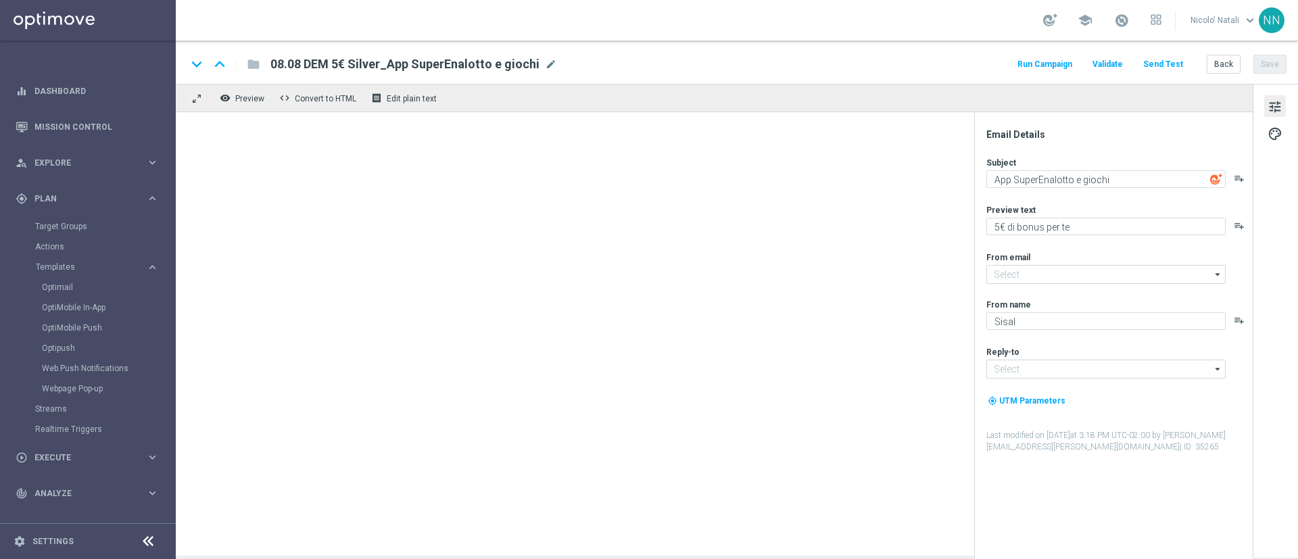
type textarea "2€ in regalo per te 🎁"
type textarea "Scarica l'app o attiva le notifiche"
type input "[EMAIL_ADDRESS][DOMAIN_NAME]"
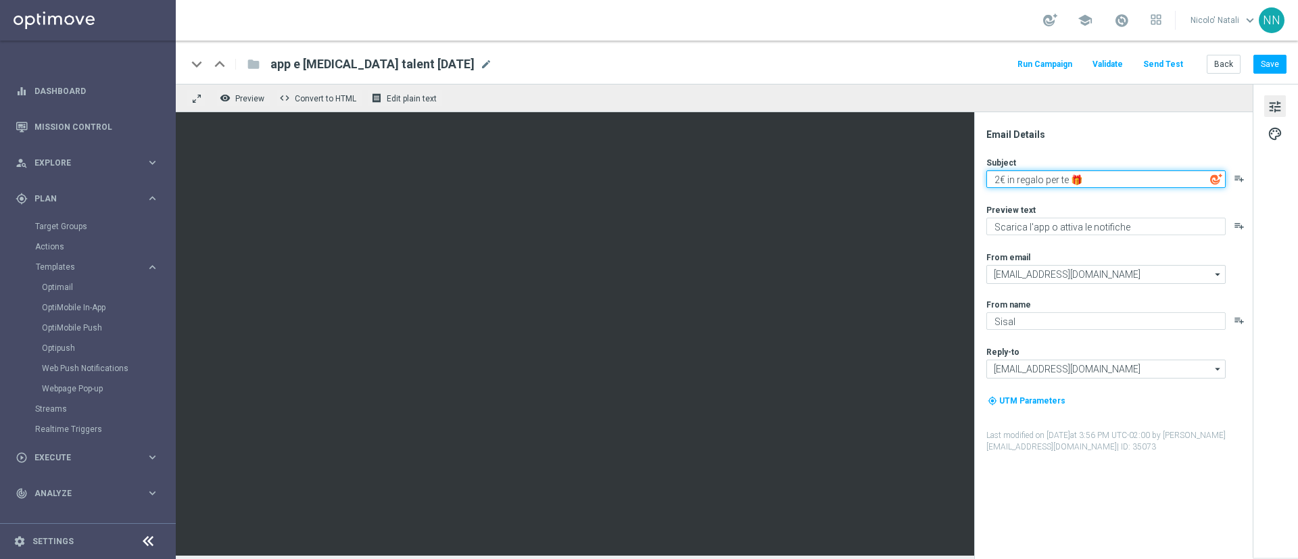
click at [1092, 179] on textarea "2€ in regalo per te 🎁" at bounding box center [1105, 179] width 239 height 18
paste textarea "App SuperEnalotto e giochi"
type textarea "A"
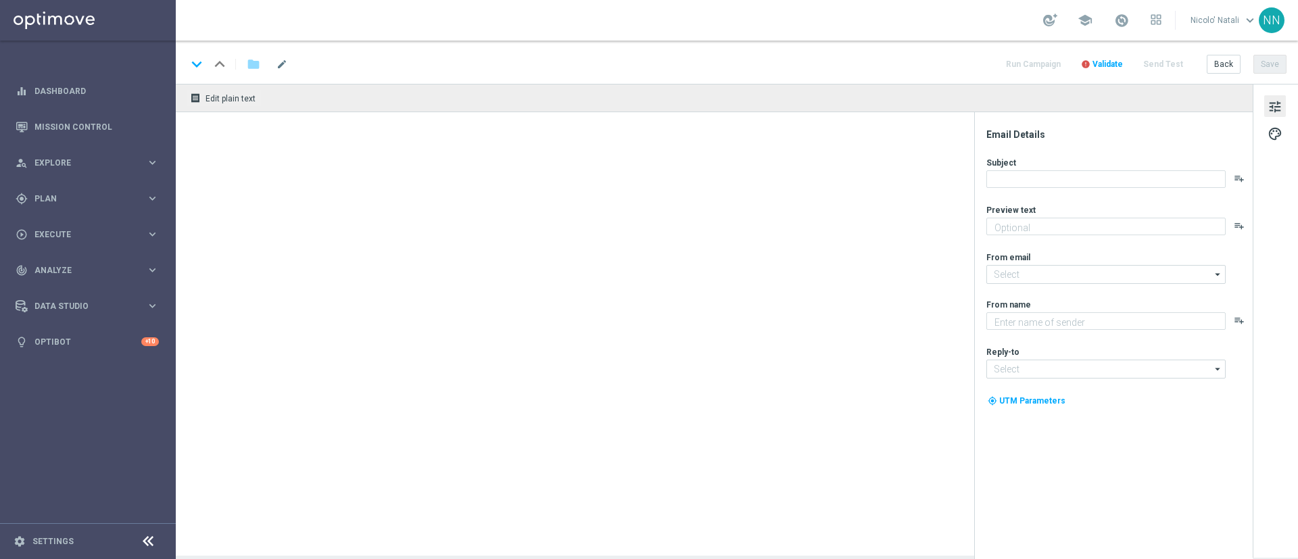
type textarea "2€ di bonus per te"
type input "[EMAIL_ADDRESS][DOMAIN_NAME]"
type textarea "Sisal"
type input "[EMAIL_ADDRESS][DOMAIN_NAME]"
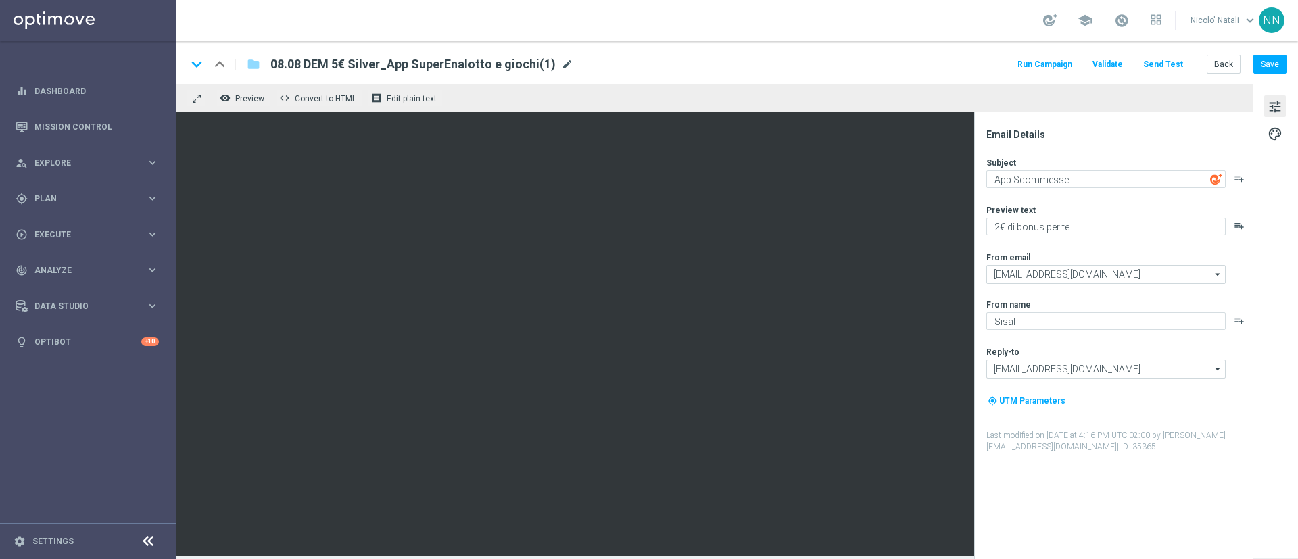
click at [561, 64] on span "mode_edit" at bounding box center [567, 64] width 12 height 12
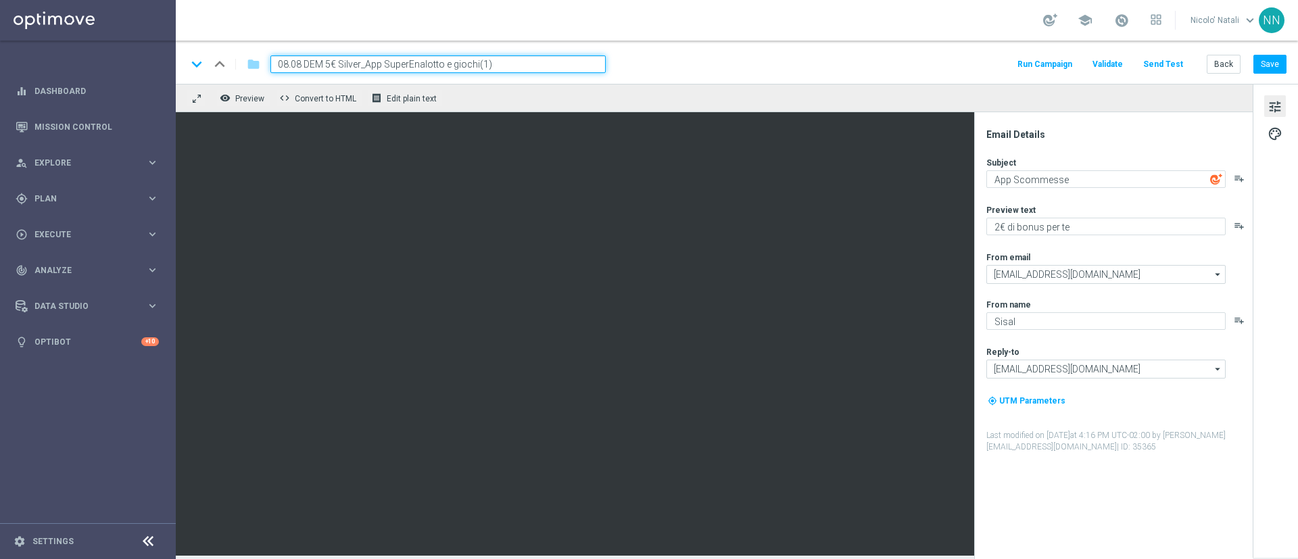
click at [558, 64] on input "08.08 DEM 5€ Silver_App SuperEnalotto e giochi(1)" at bounding box center [437, 64] width 335 height 18
type input "app e consensi talent 18-08-2025."
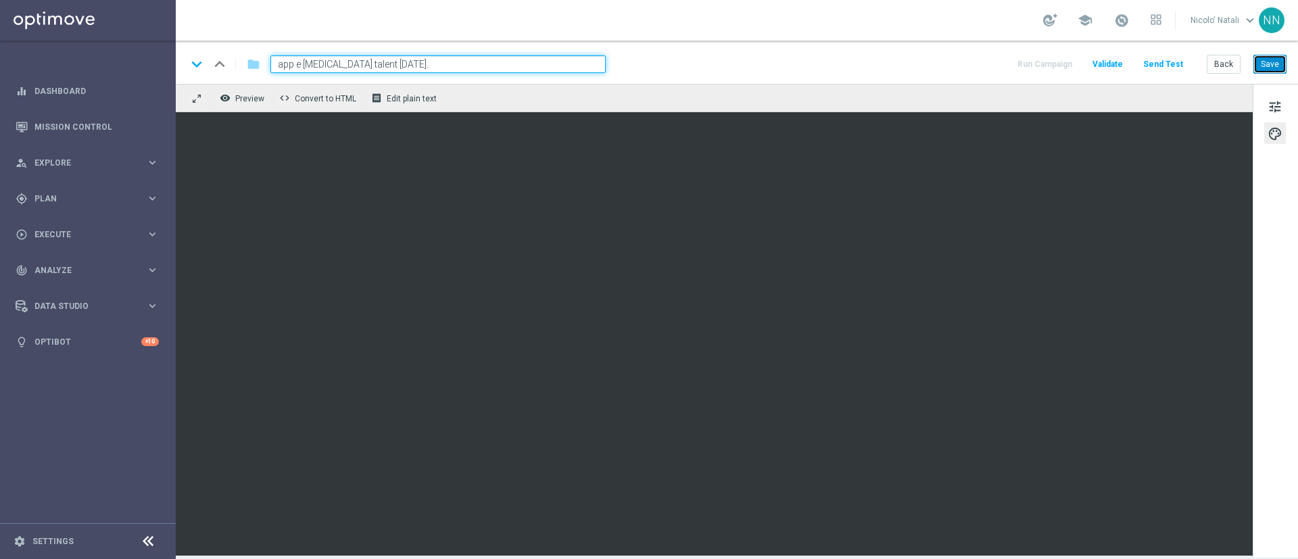
click at [1264, 64] on button "Save" at bounding box center [1269, 64] width 33 height 19
click at [428, 61] on input "app e consensi talent 18-08-2025." at bounding box center [437, 64] width 335 height 18
click at [68, 207] on div "gps_fixed Plan keyboard_arrow_right" at bounding box center [87, 198] width 174 height 36
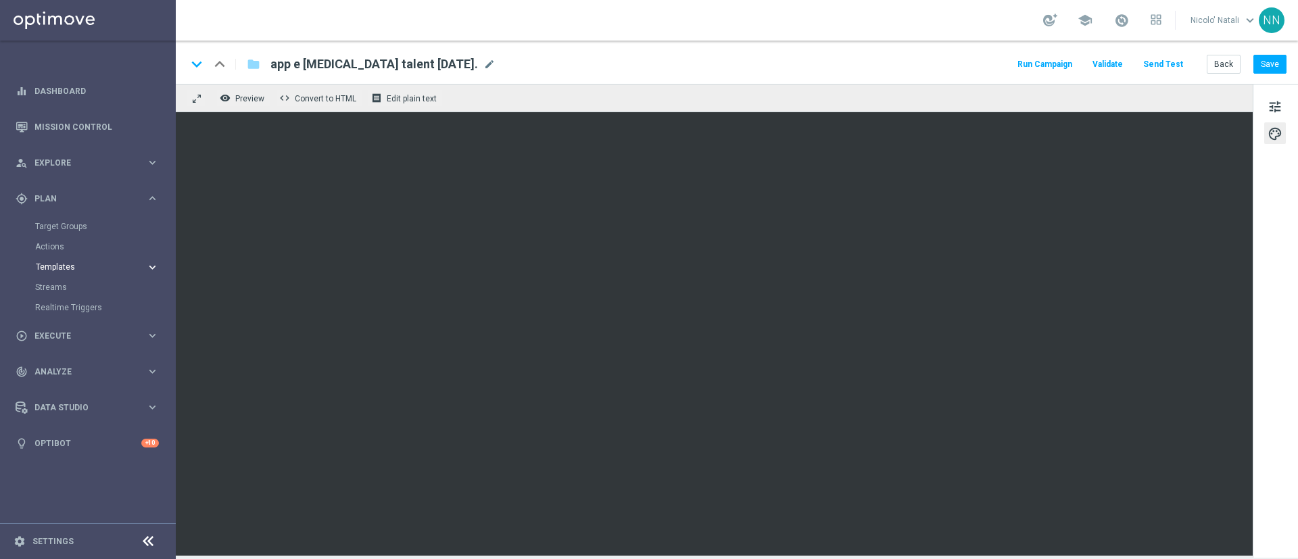
click at [66, 262] on button "Templates keyboard_arrow_right" at bounding box center [97, 267] width 124 height 11
click at [66, 278] on div "Optimail" at bounding box center [108, 287] width 132 height 20
click at [66, 282] on link "Optimail" at bounding box center [91, 287] width 99 height 11
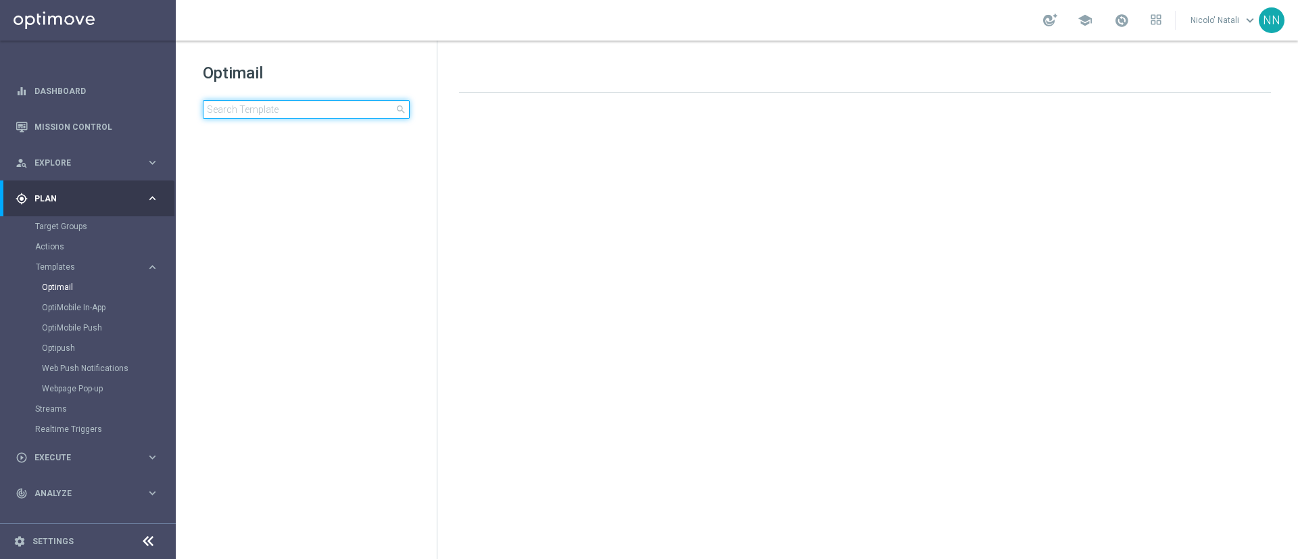
click at [317, 117] on input at bounding box center [306, 109] width 207 height 19
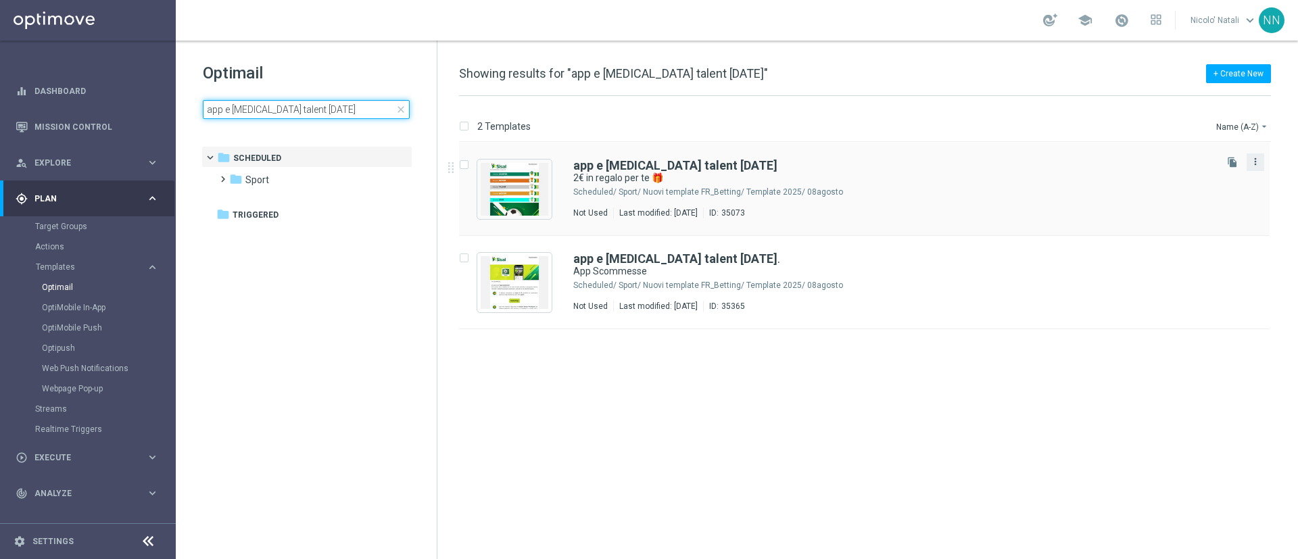
type input "app e [MEDICAL_DATA] talent [DATE]"
click at [1256, 162] on icon "more_vert" at bounding box center [1255, 161] width 11 height 11
click at [1198, 215] on div "Delete" at bounding box center [1201, 214] width 82 height 9
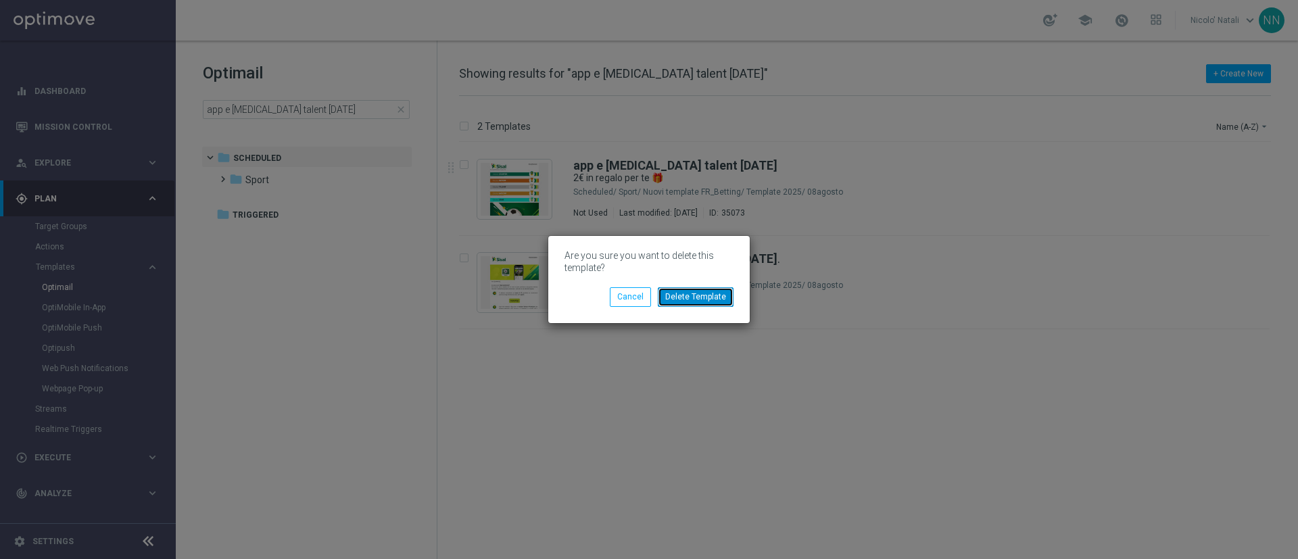
click at [720, 291] on button "Delete Template" at bounding box center [696, 296] width 76 height 19
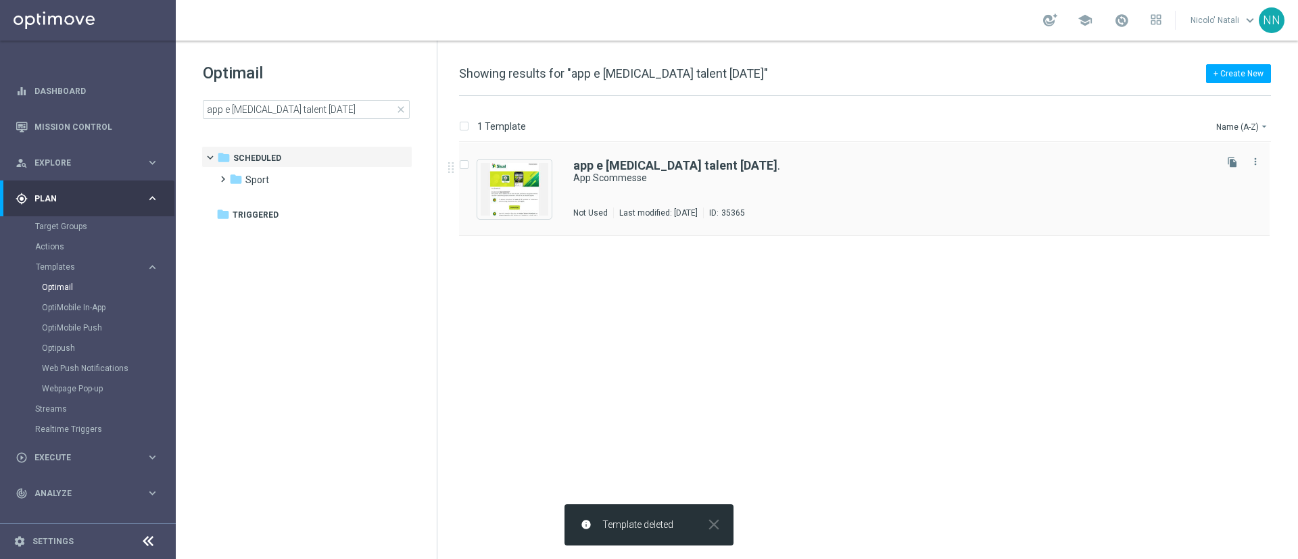
click at [739, 193] on div "app e consensi talent 18-08-2025 . App Scommesse Not Used Last modified: Tuesda…" at bounding box center [892, 189] width 639 height 59
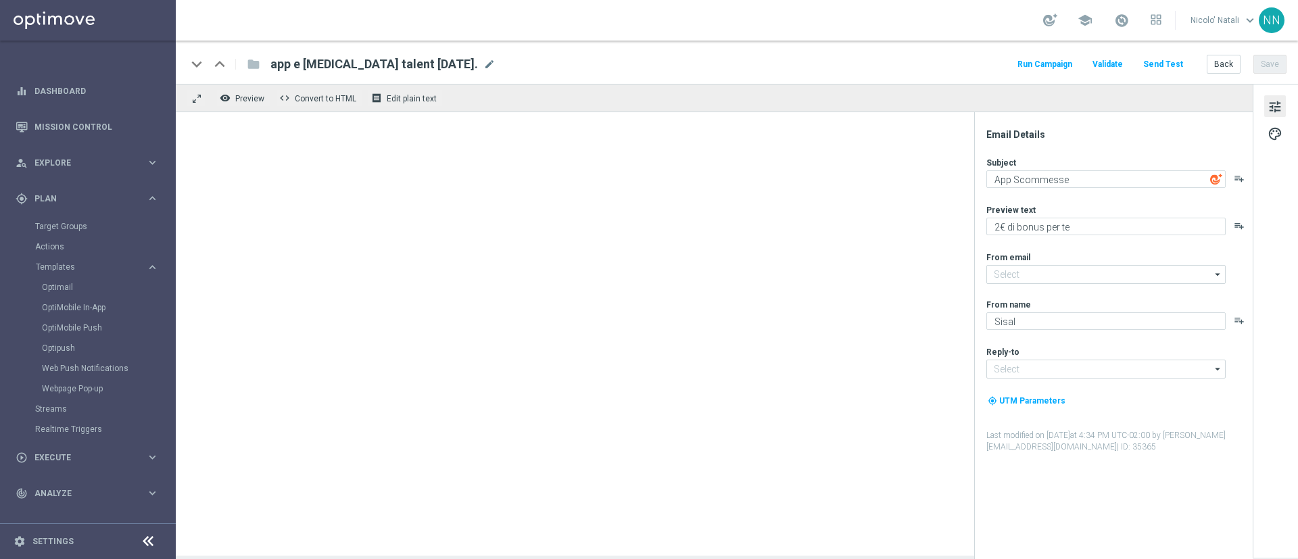
type input "[EMAIL_ADDRESS][DOMAIN_NAME]"
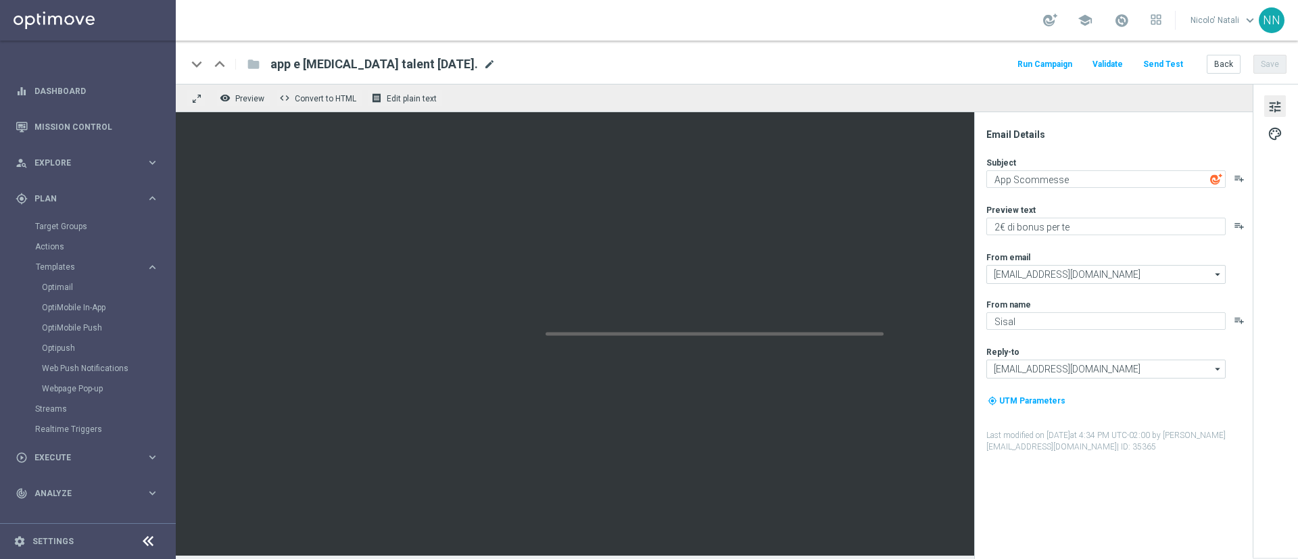
click at [483, 62] on span "mode_edit" at bounding box center [489, 64] width 12 height 12
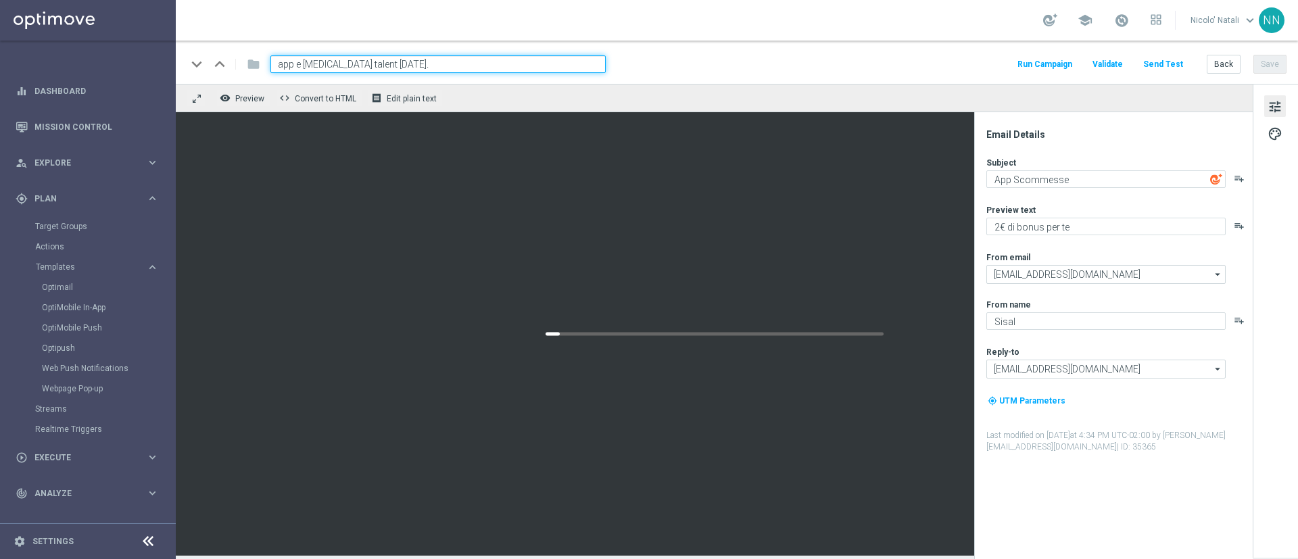
click at [462, 61] on input "app e consensi talent 18-08-2025." at bounding box center [437, 64] width 335 height 18
type input "app e [MEDICAL_DATA] talent [DATE]"
click at [879, 48] on div "keyboard_arrow_down keyboard_arrow_up folder app e consensi talent 18-08-2025 R…" at bounding box center [737, 62] width 1122 height 43
click at [1268, 67] on button "Save" at bounding box center [1269, 64] width 33 height 19
click at [72, 264] on span "Templates" at bounding box center [84, 267] width 97 height 8
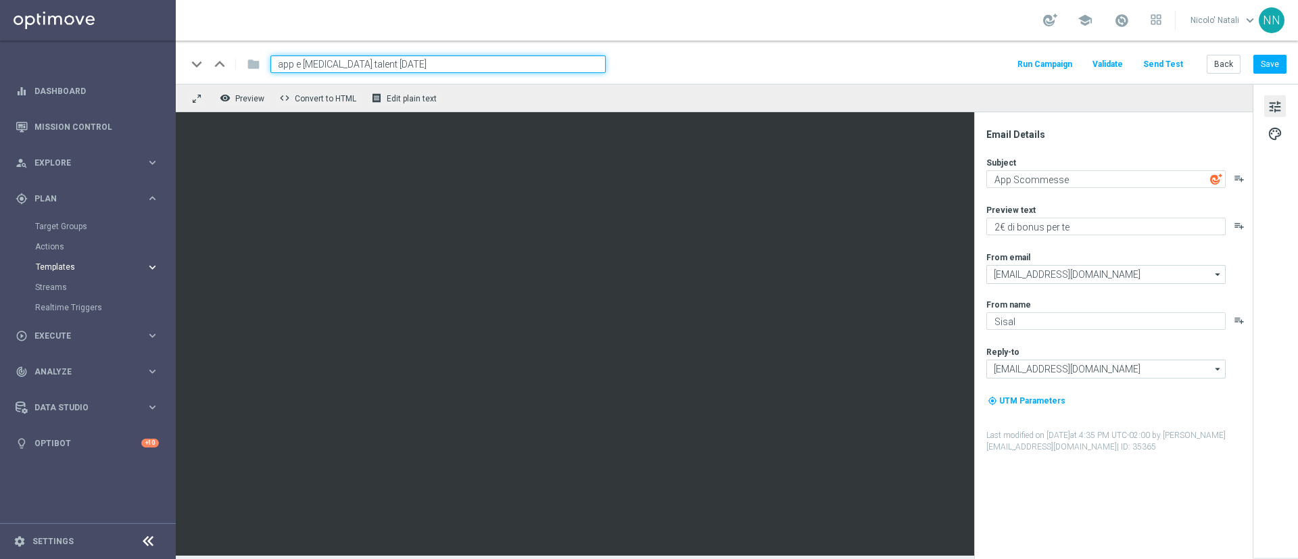
click at [69, 270] on span "Templates" at bounding box center [84, 267] width 97 height 8
click at [68, 290] on link "Optimail" at bounding box center [91, 287] width 99 height 11
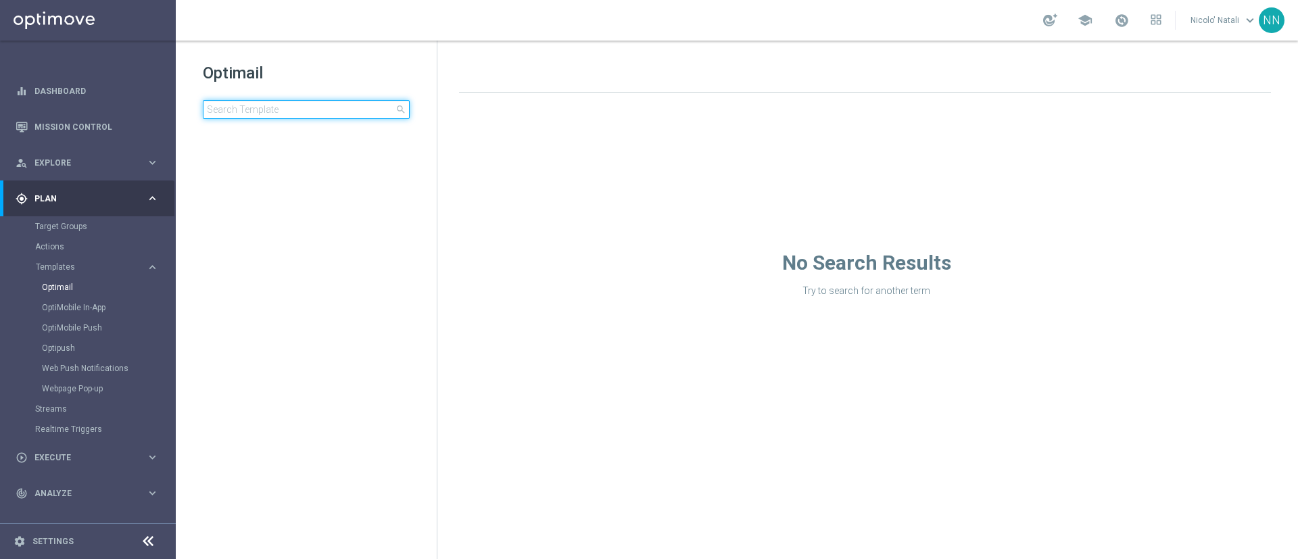
click at [274, 113] on input at bounding box center [306, 109] width 207 height 19
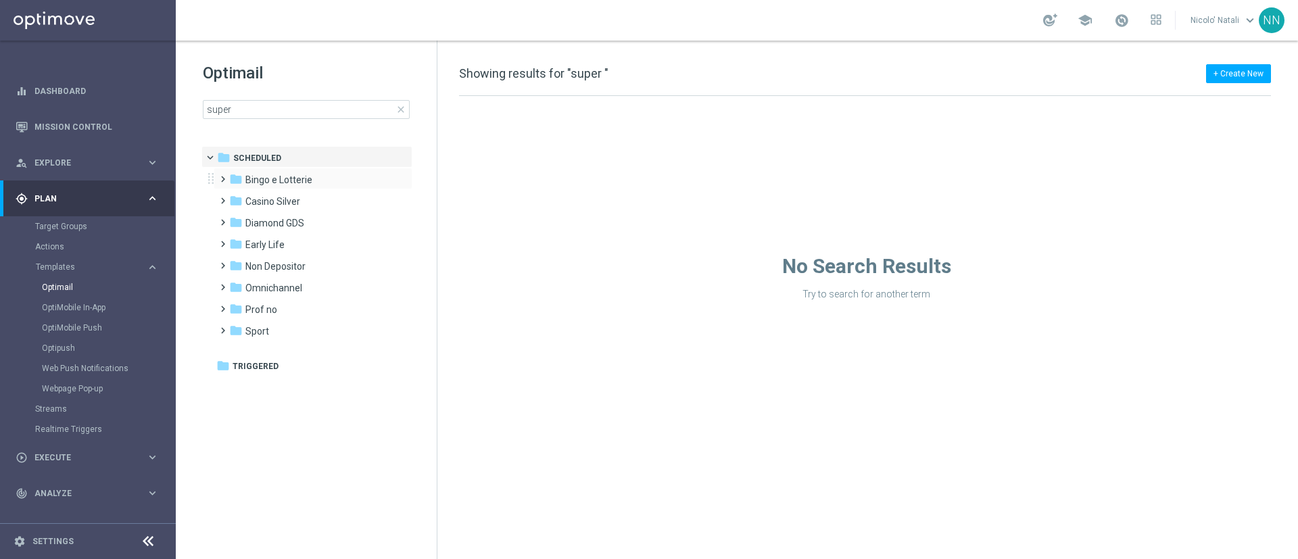
click at [284, 170] on div "folder Bingo e Lotterie more_vert" at bounding box center [313, 179] width 199 height 22
click at [282, 176] on span "Bingo e Lotterie" at bounding box center [278, 180] width 67 height 12
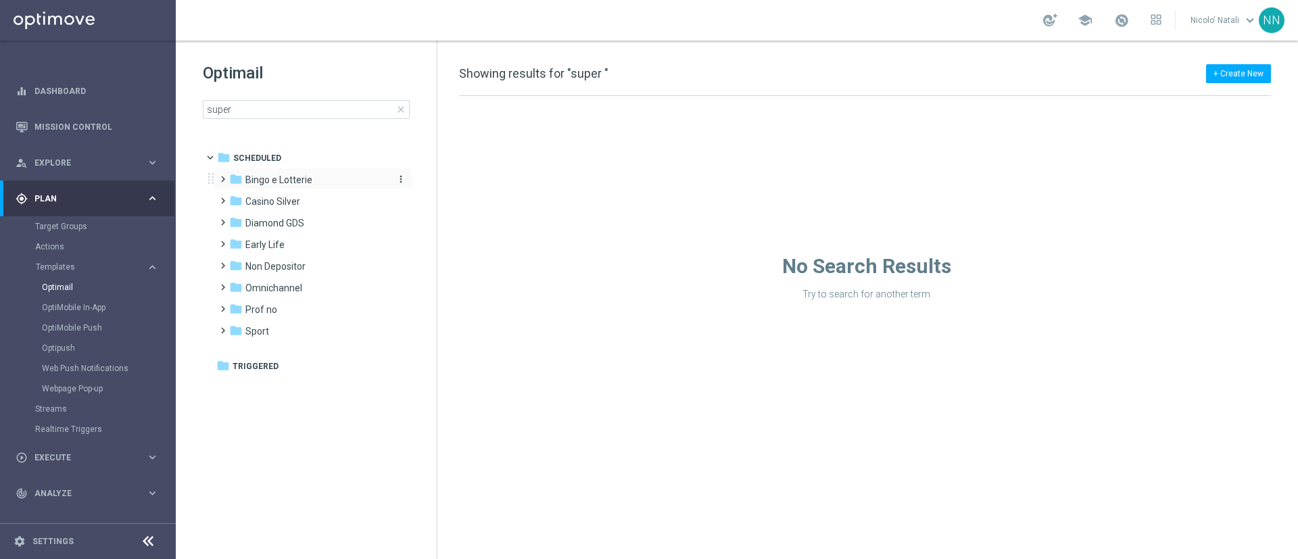
click at [279, 182] on span "Bingo e Lotterie" at bounding box center [278, 180] width 67 height 12
click at [280, 199] on span "B&L 2025" at bounding box center [279, 201] width 41 height 12
click at [285, 217] on span "07 2025" at bounding box center [289, 223] width 34 height 12
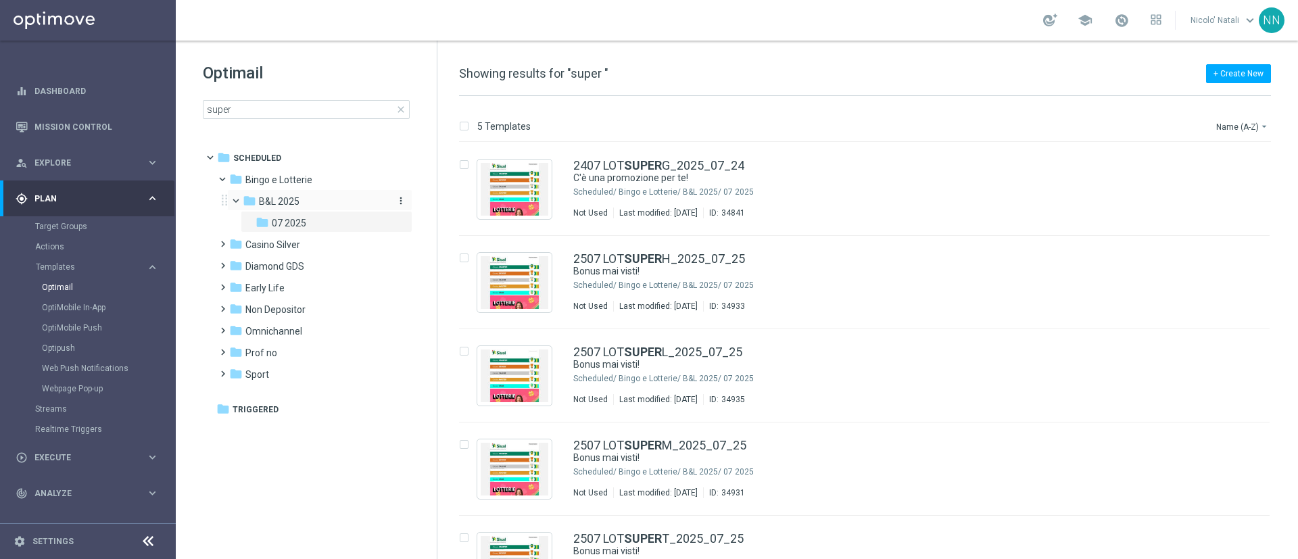
click at [282, 195] on span "B&L 2025" at bounding box center [279, 201] width 41 height 12
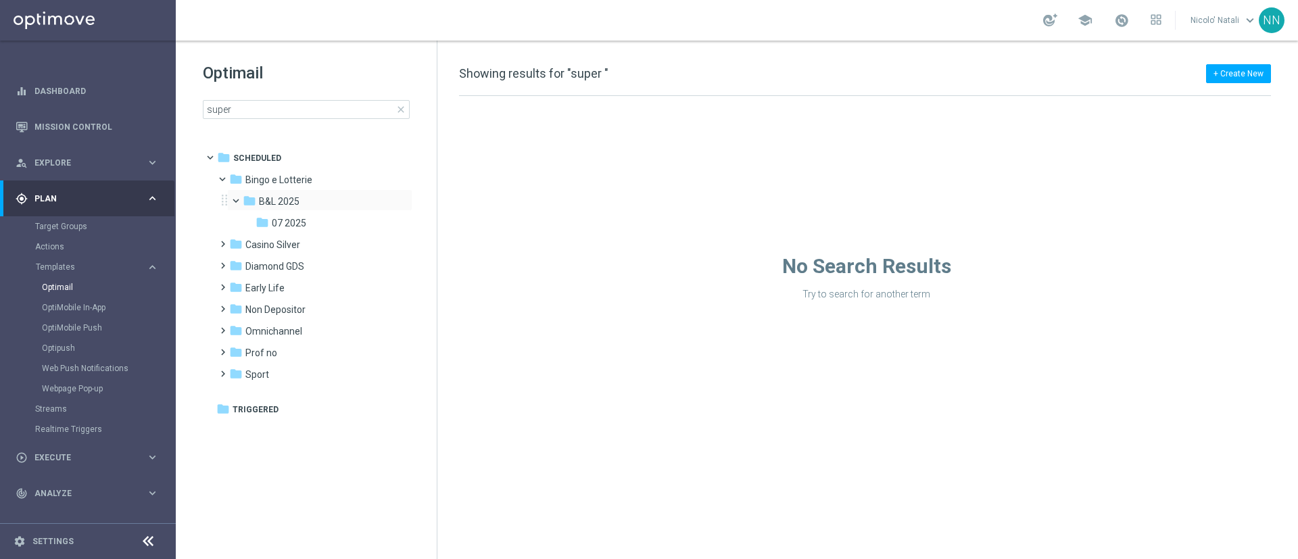
click at [239, 201] on span at bounding box center [241, 198] width 5 height 6
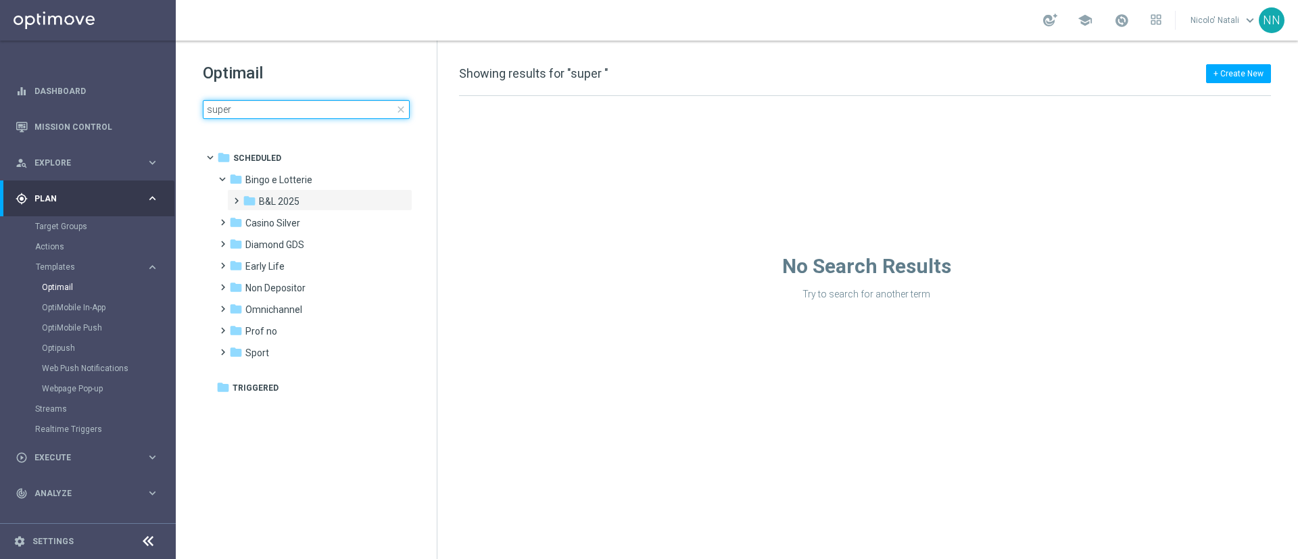
click at [331, 112] on input "super" at bounding box center [306, 109] width 207 height 19
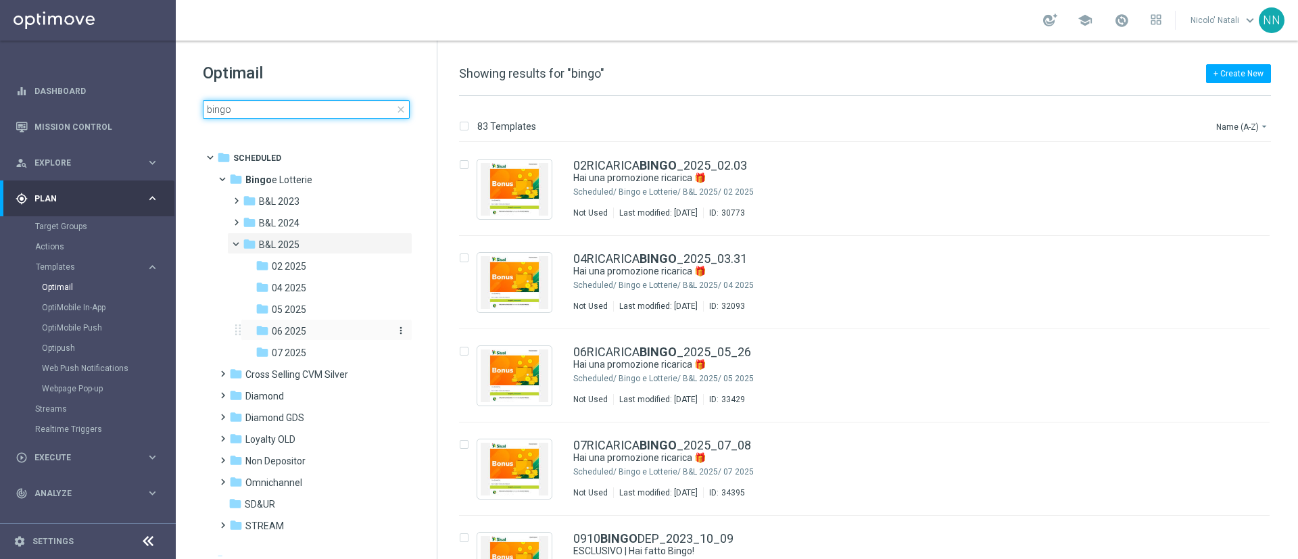
scroll to position [14, 0]
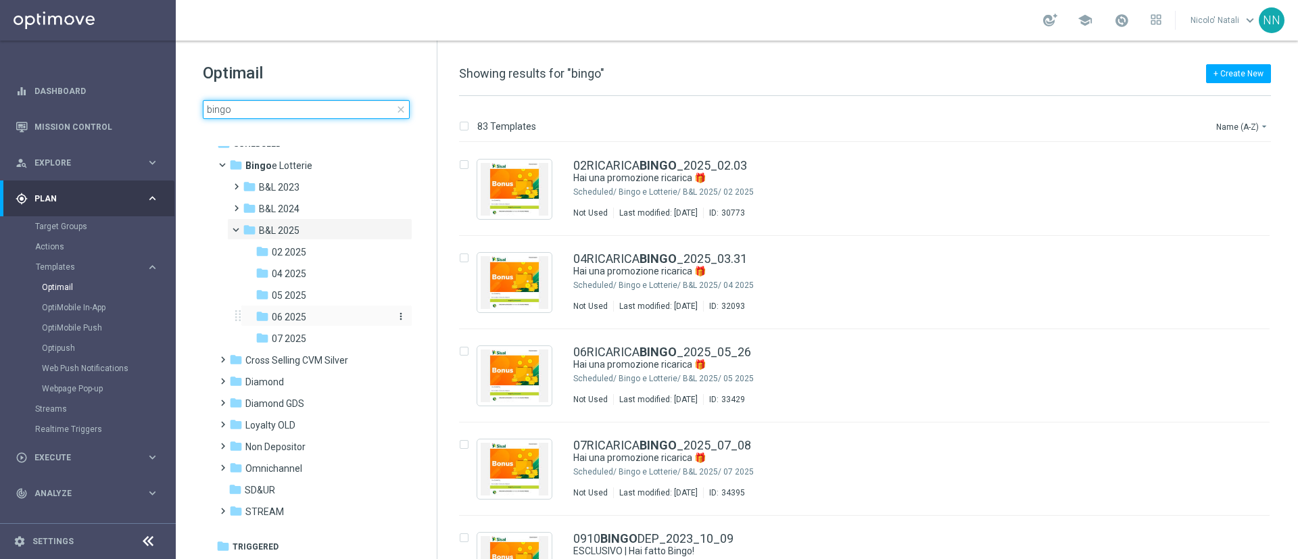
type input "bingo"
click at [299, 337] on span "07 2025" at bounding box center [289, 339] width 34 height 12
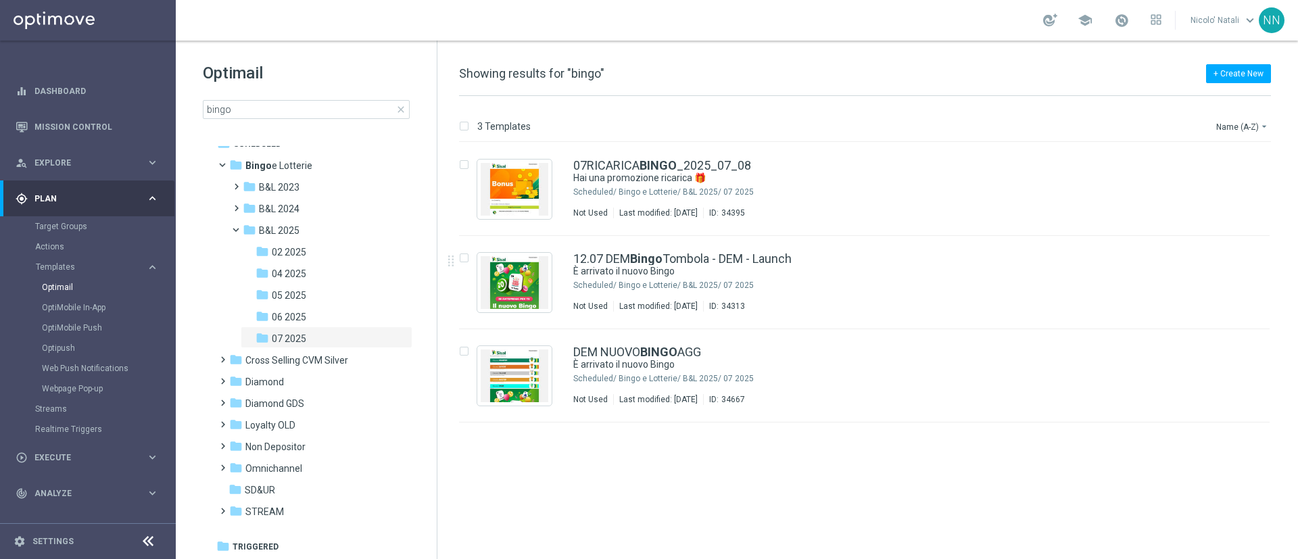
click at [74, 217] on div "Target Groups" at bounding box center [104, 226] width 139 height 20
click at [64, 233] on div "Target Groups" at bounding box center [104, 226] width 139 height 20
click at [53, 250] on link "Actions" at bounding box center [87, 246] width 105 height 11
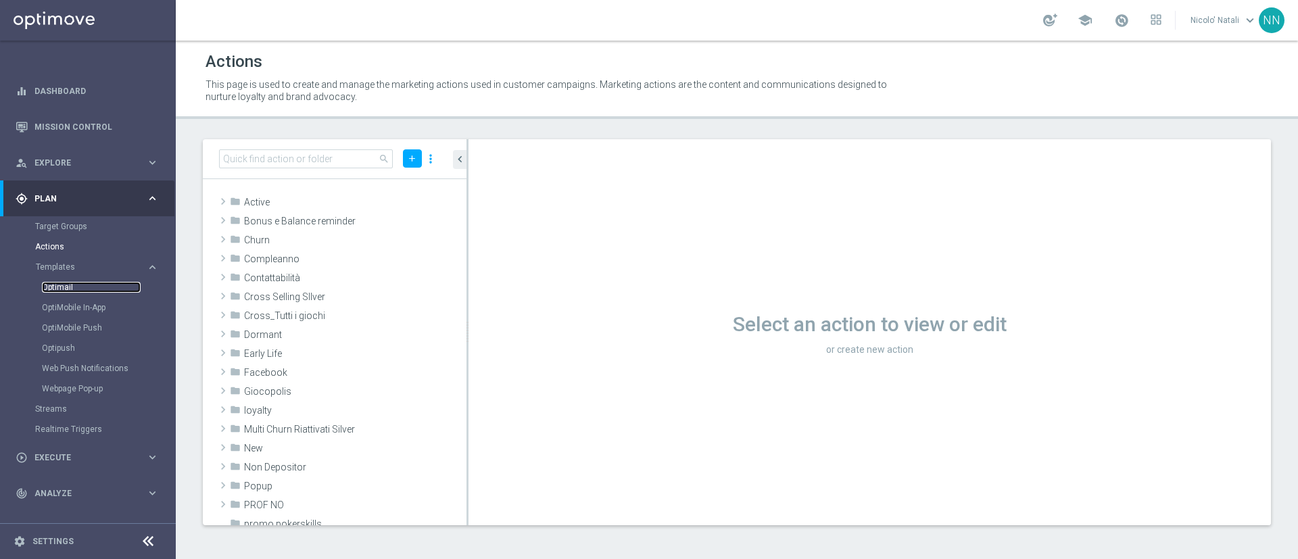
click at [61, 287] on link "Optimail" at bounding box center [91, 287] width 99 height 11
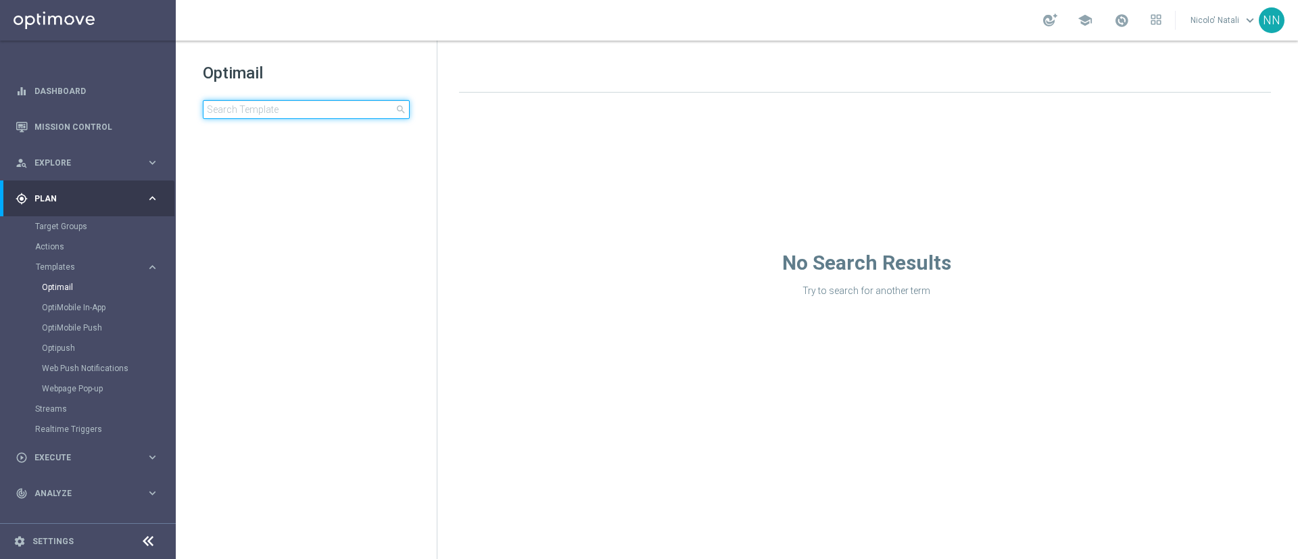
click at [297, 107] on input at bounding box center [306, 109] width 207 height 19
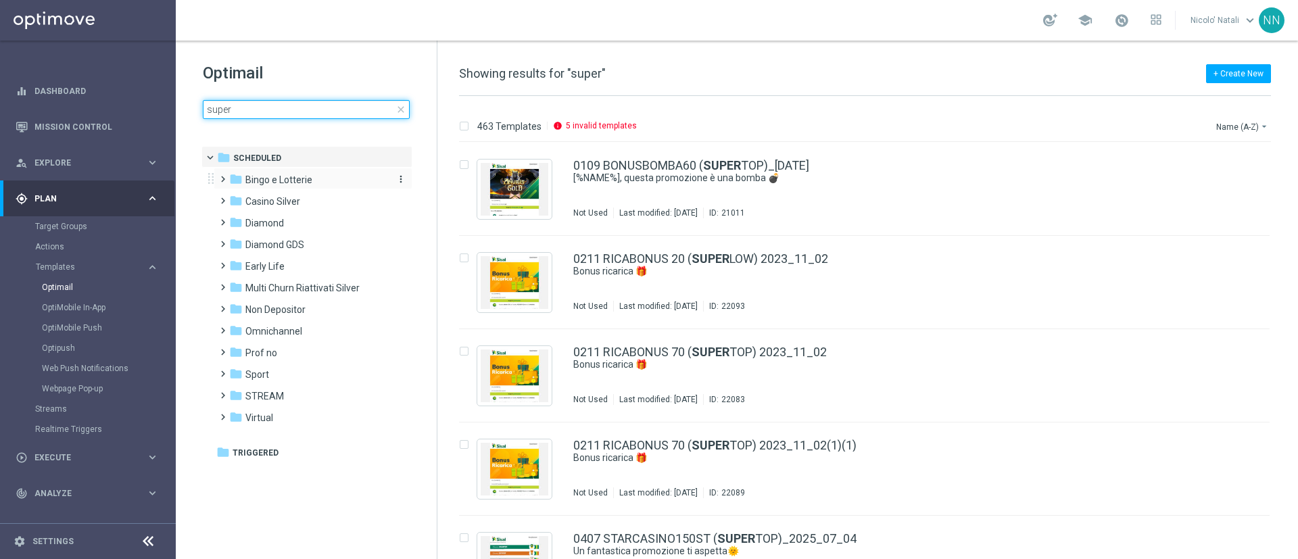
type input "super"
click at [292, 177] on span "Bingo e Lotterie" at bounding box center [278, 180] width 67 height 12
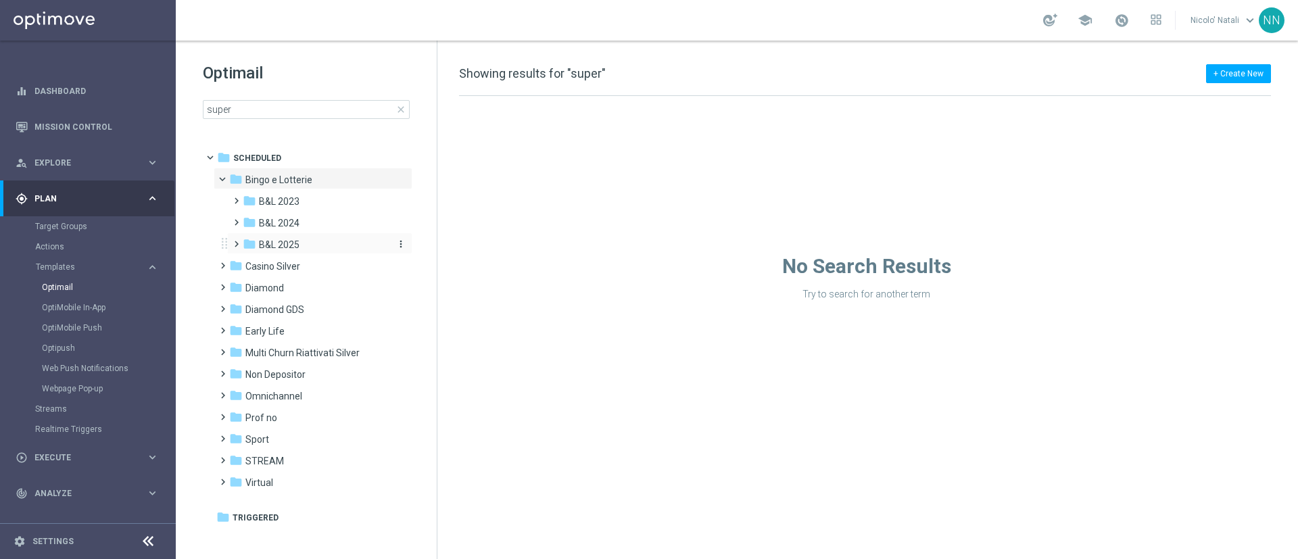
click at [289, 243] on span "B&L 2025" at bounding box center [279, 245] width 41 height 12
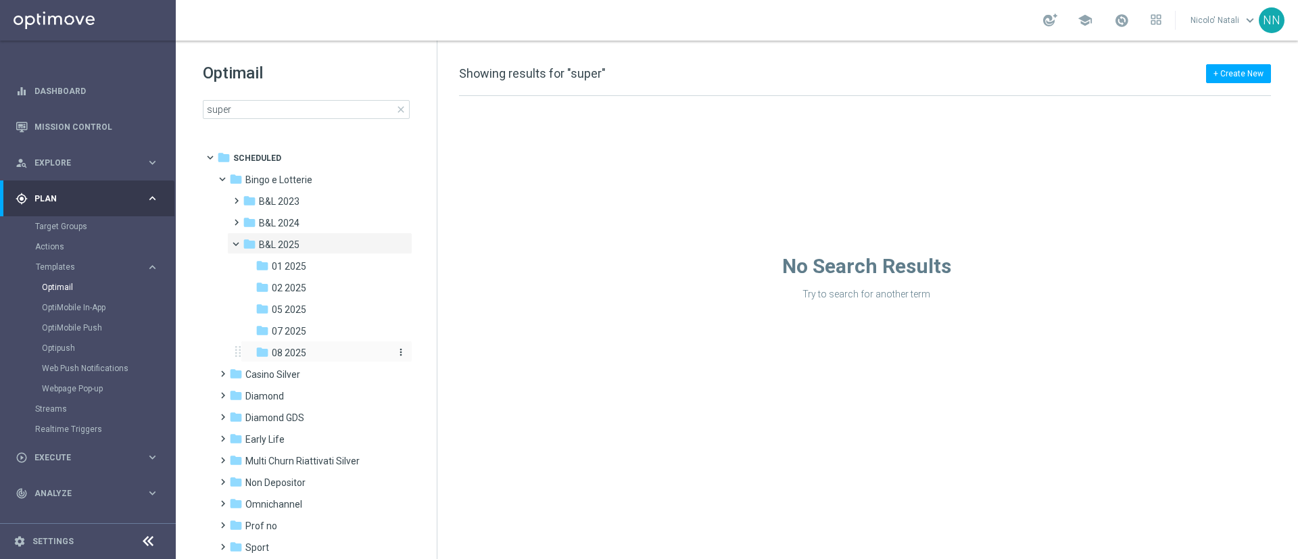
click at [292, 345] on div "folder 08 2025" at bounding box center [321, 353] width 133 height 16
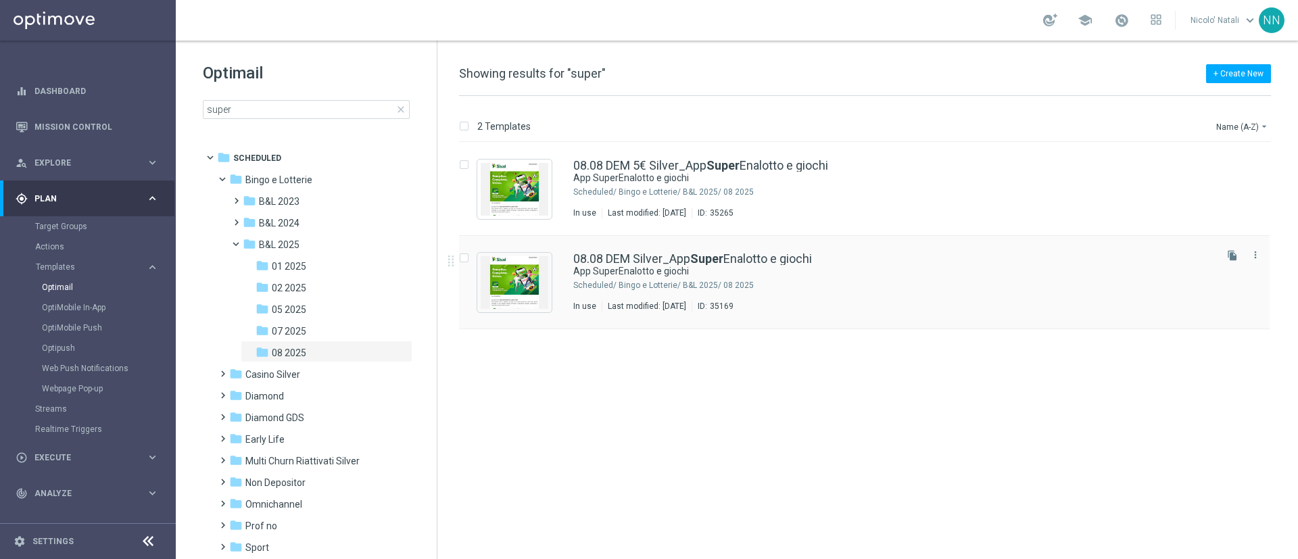
click at [614, 248] on div "08.08 DEM Silver_App Super Enalotto e giochi App SuperEnalotto e giochi Schedul…" at bounding box center [864, 282] width 810 height 93
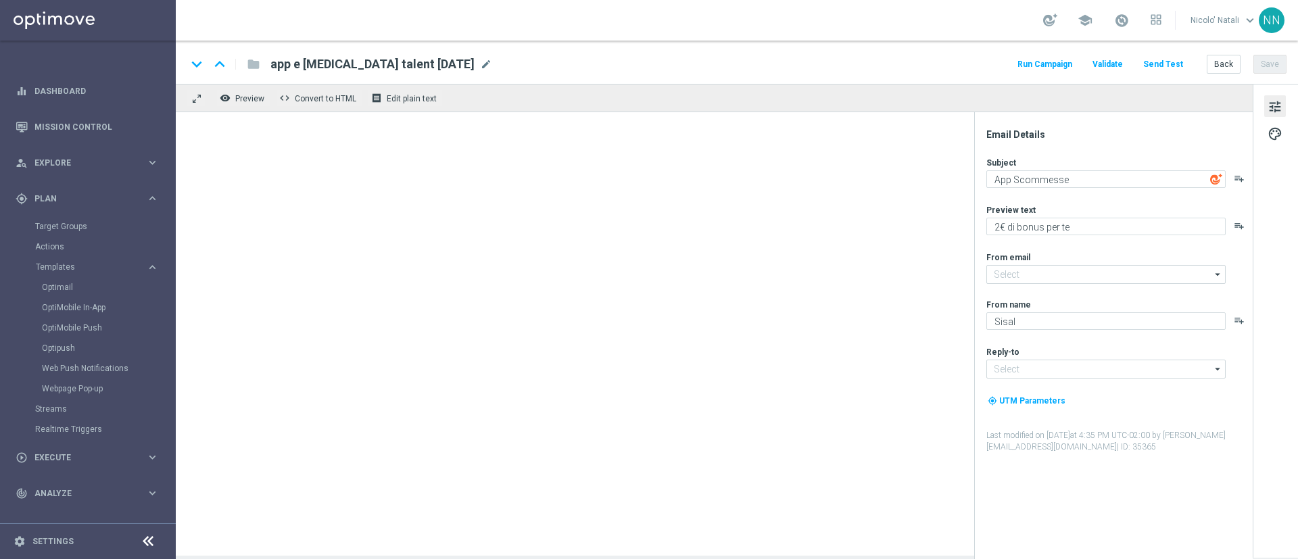
type input "[EMAIL_ADDRESS][DOMAIN_NAME]"
type textarea "App SuperEnalotto e giochi"
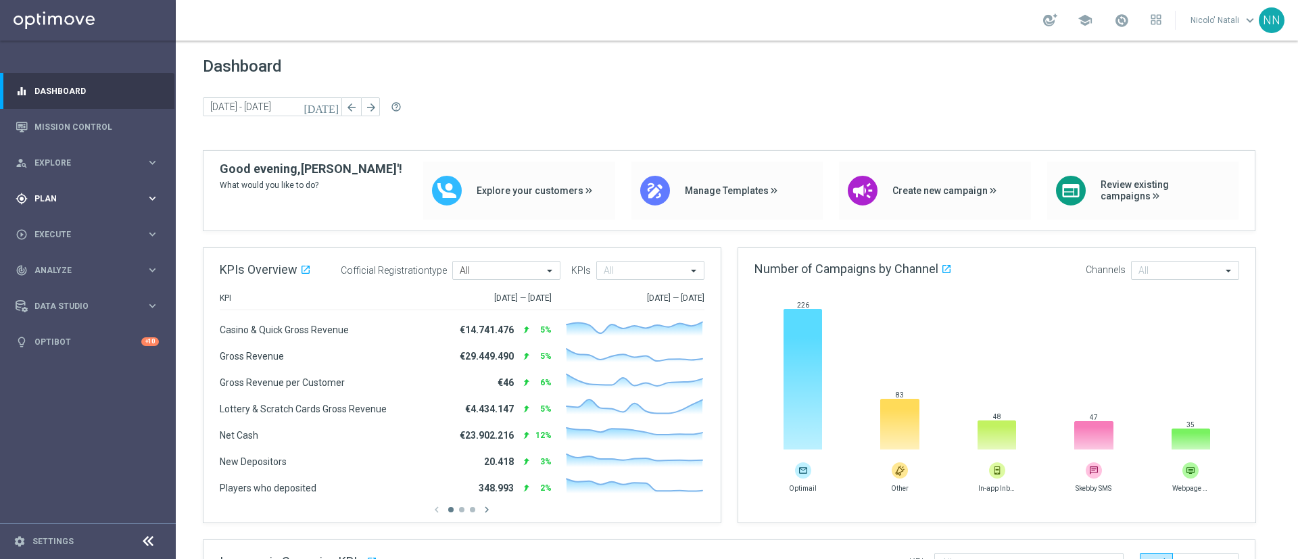
click at [54, 186] on div "gps_fixed Plan keyboard_arrow_right" at bounding box center [87, 198] width 174 height 36
click at [57, 226] on link "Target Groups" at bounding box center [87, 226] width 105 height 11
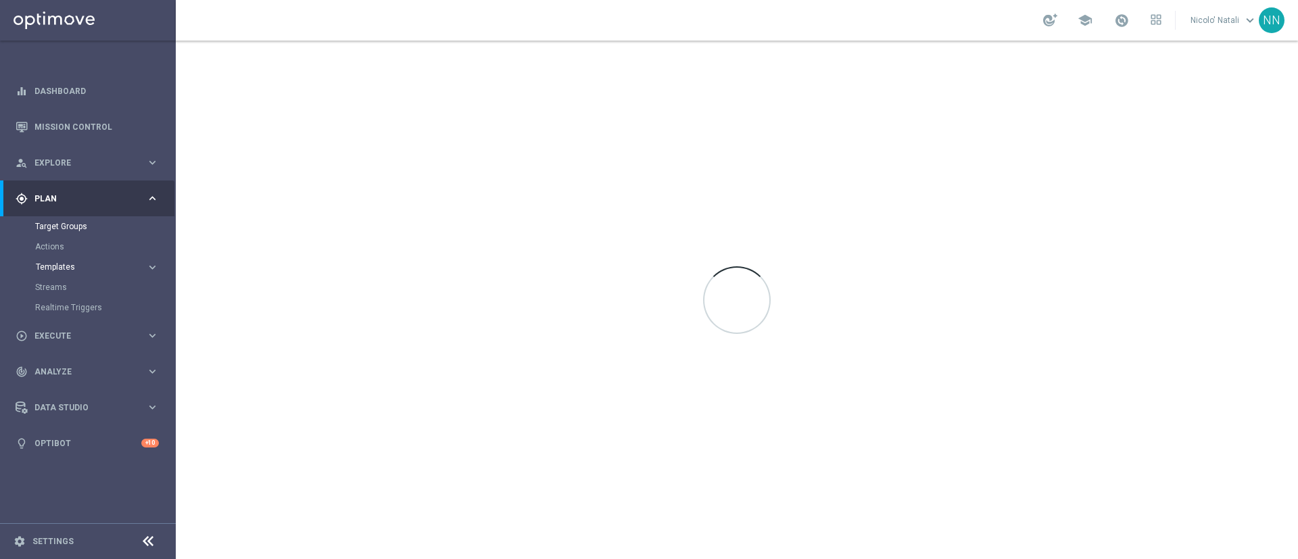
click at [62, 264] on span "Templates" at bounding box center [84, 267] width 97 height 8
click at [64, 283] on link "Optimail" at bounding box center [91, 287] width 99 height 11
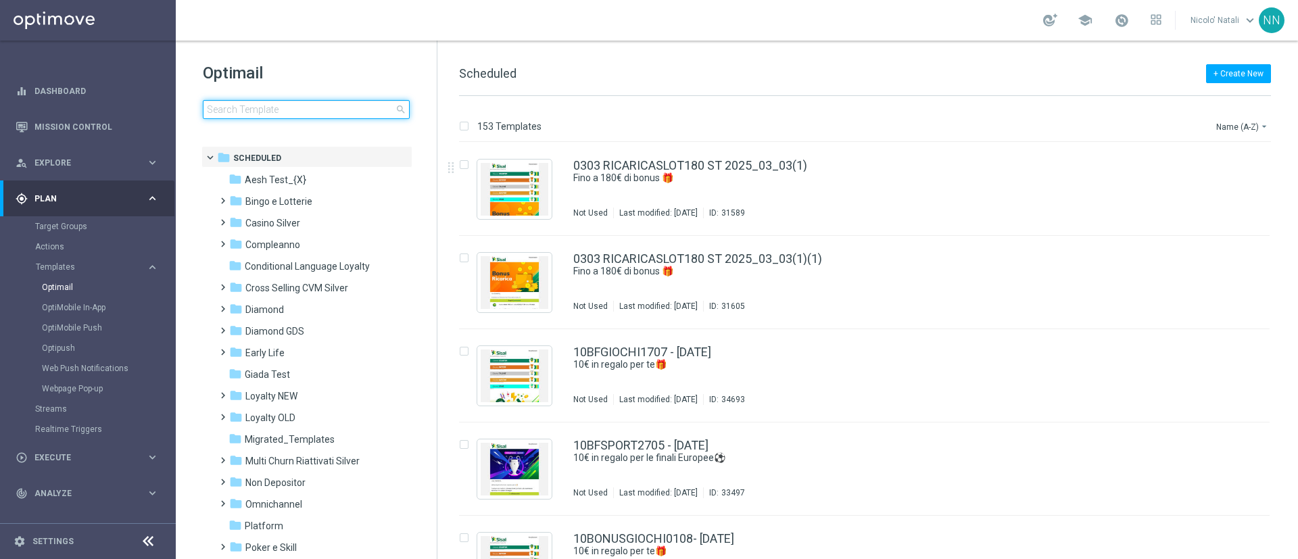
click at [324, 110] on input at bounding box center [306, 109] width 207 height 19
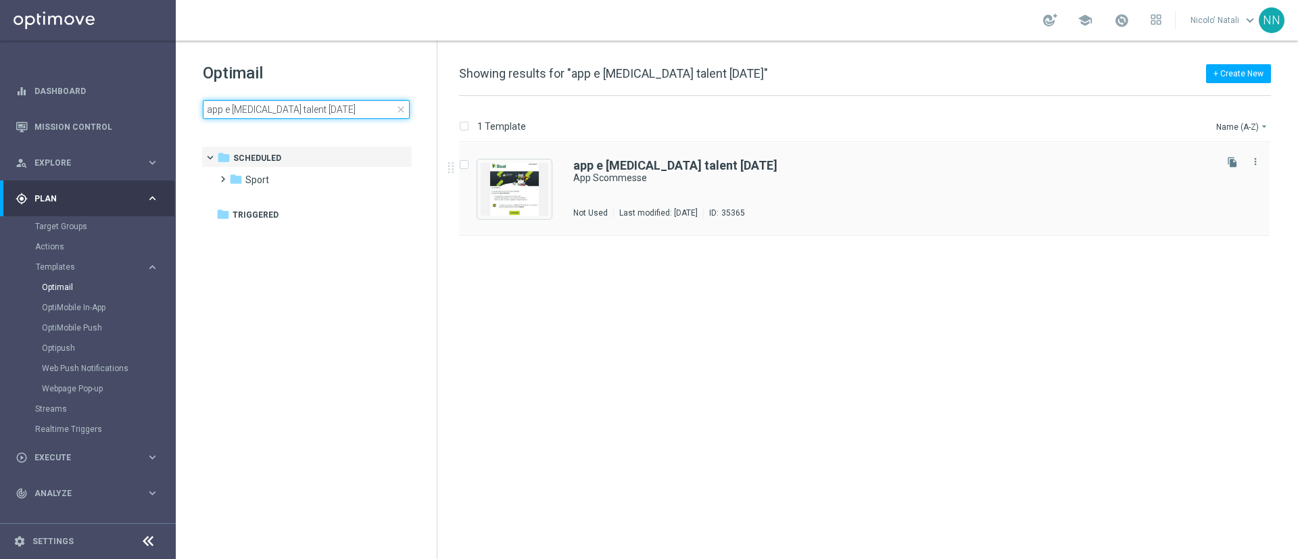
type input "app e [MEDICAL_DATA] talent [DATE]"
click at [701, 233] on div "app e consensi talent 18-08-2025 App Scommesse Not Used Last modified: Tuesday,…" at bounding box center [864, 189] width 810 height 93
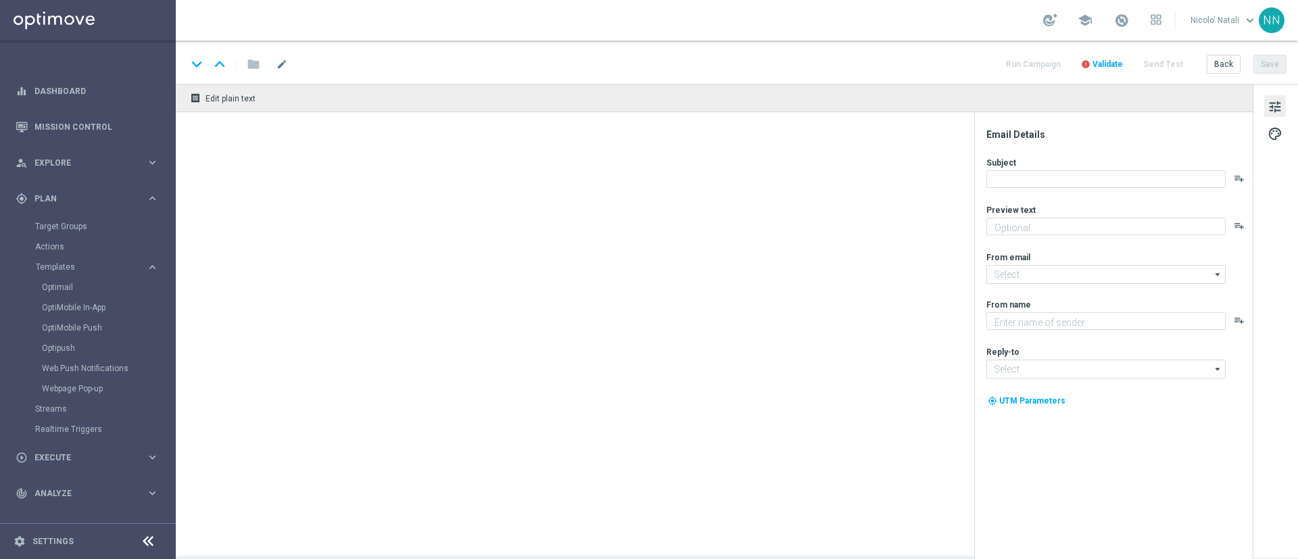
type textarea "2€ di bonus per te"
type input "[EMAIL_ADDRESS][DOMAIN_NAME]"
type textarea "Sisal"
type input "[EMAIL_ADDRESS][DOMAIN_NAME]"
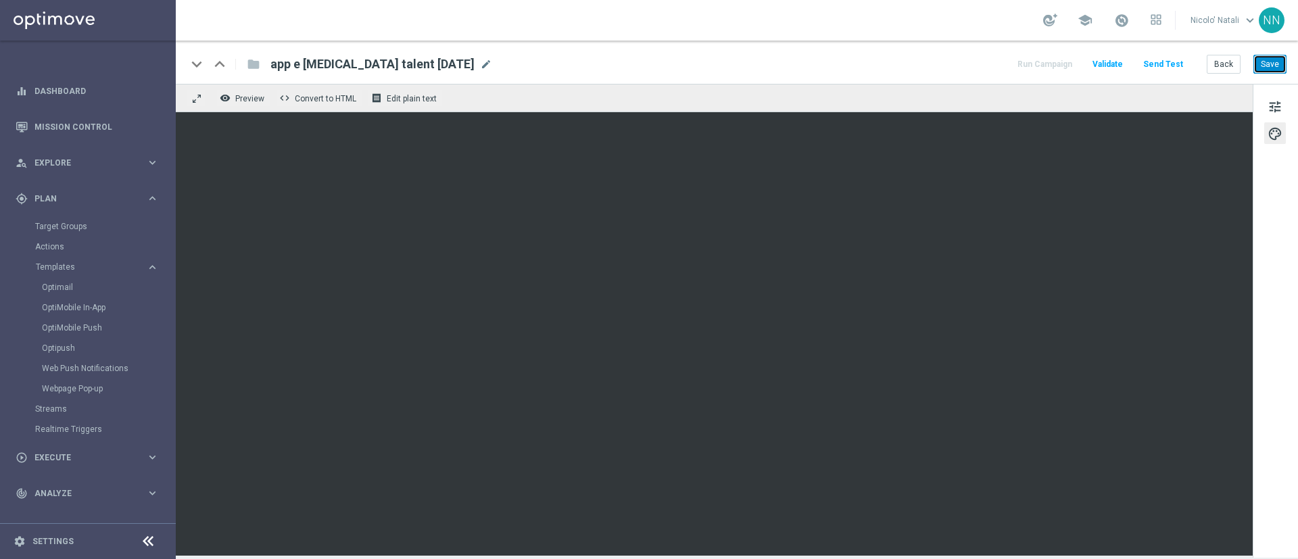
click at [1275, 58] on button "Save" at bounding box center [1269, 64] width 33 height 19
click at [1271, 70] on button "Save" at bounding box center [1269, 64] width 33 height 19
click at [1257, 66] on button "Save" at bounding box center [1269, 64] width 33 height 19
